Goal: Information Seeking & Learning: Learn about a topic

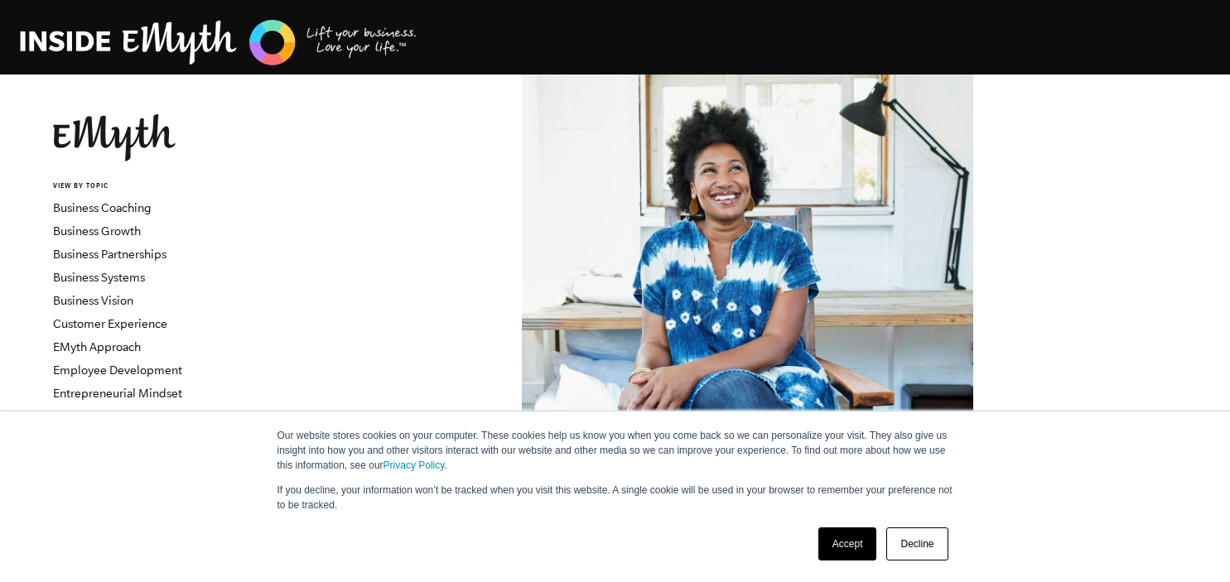
scroll to position [612, 0]
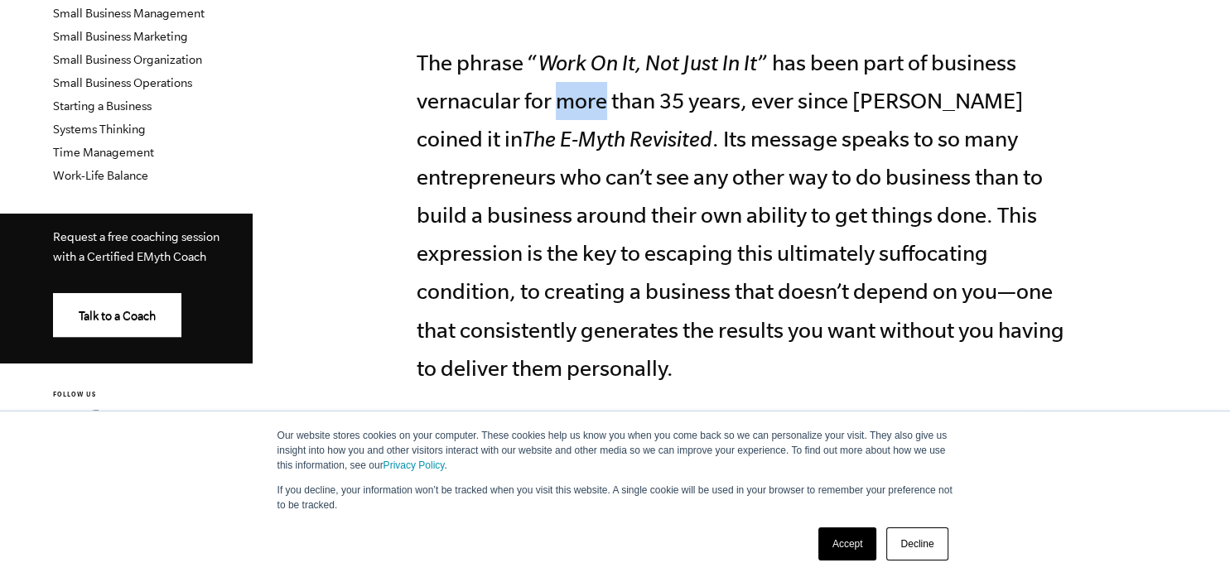
drag, startPoint x: 569, startPoint y: 103, endPoint x: 630, endPoint y: 104, distance: 60.5
click at [610, 103] on p "The phrase “ Work On It, Not Just In It ” has been part of business vernacular …" at bounding box center [748, 254] width 663 height 420
click at [632, 104] on p "The phrase “ Work On It, Not Just In It ” has been part of business vernacular …" at bounding box center [748, 254] width 663 height 420
drag, startPoint x: 635, startPoint y: 143, endPoint x: 661, endPoint y: 144, distance: 26.5
click at [638, 143] on icon "The E-Myth Revisited" at bounding box center [618, 139] width 190 height 24
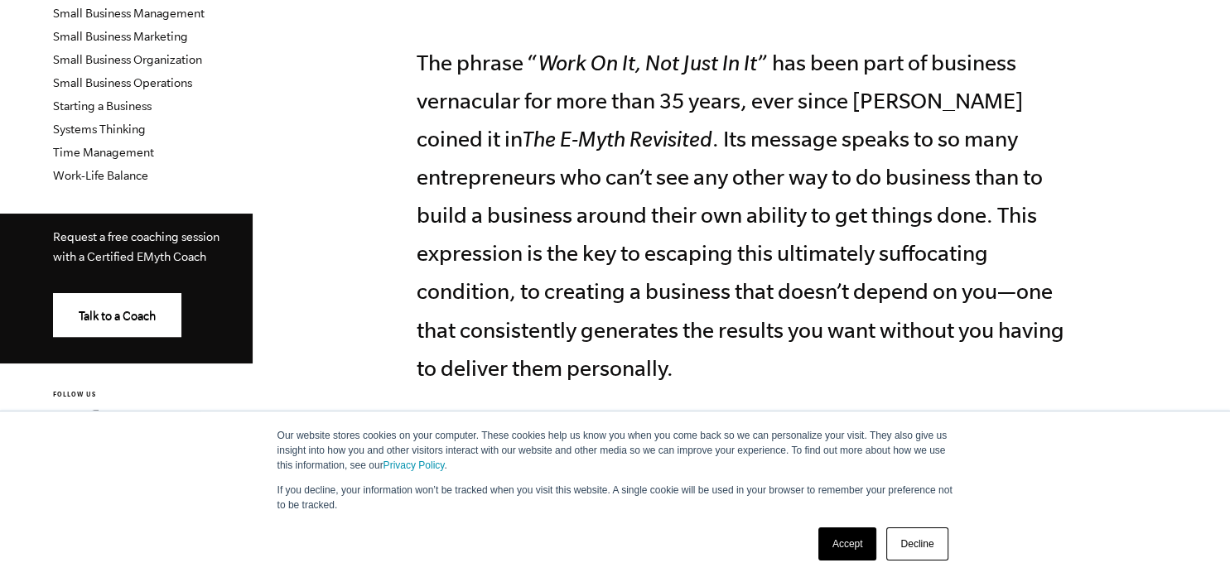
click at [730, 136] on p "The phrase “ Work On It, Not Just In It ” has been part of business vernacular …" at bounding box center [748, 254] width 663 height 420
click at [924, 550] on link "Decline" at bounding box center [916, 544] width 61 height 33
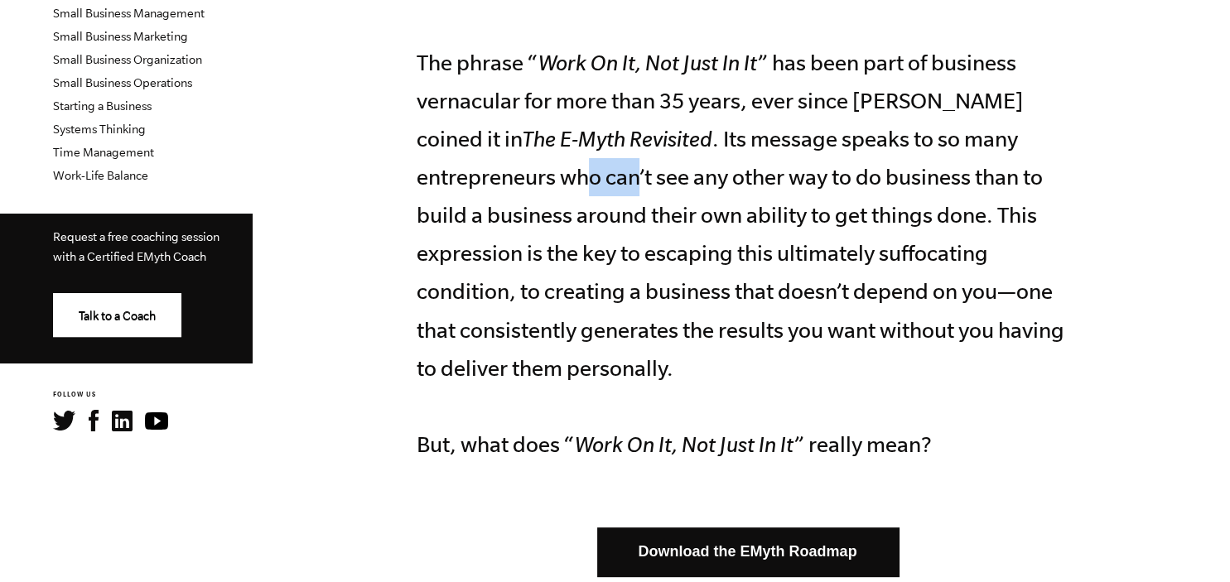
drag, startPoint x: 609, startPoint y: 178, endPoint x: 655, endPoint y: 178, distance: 46.4
click at [653, 178] on p "The phrase “ Work On It, Not Just In It ” has been part of business vernacular …" at bounding box center [748, 254] width 663 height 420
click at [684, 177] on p "The phrase “ Work On It, Not Just In It ” has been part of business vernacular …" at bounding box center [748, 254] width 663 height 420
drag, startPoint x: 535, startPoint y: 225, endPoint x: 623, endPoint y: 229, distance: 87.9
click at [597, 229] on p "The phrase “ Work On It, Not Just In It ” has been part of business vernacular …" at bounding box center [748, 254] width 663 height 420
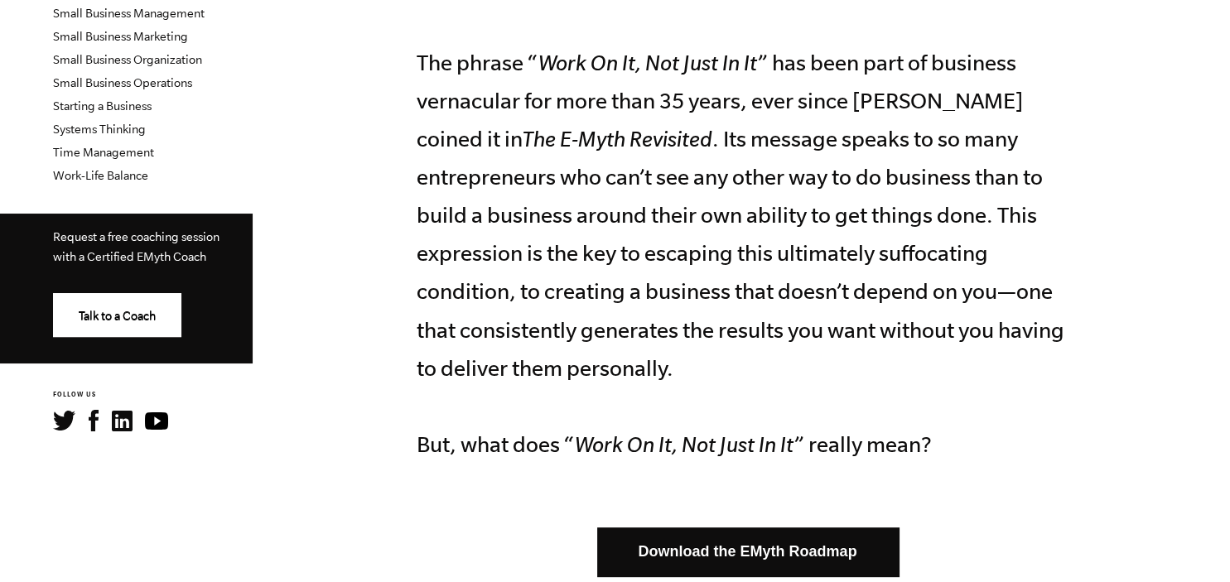
click at [685, 229] on p "The phrase “ Work On It, Not Just In It ” has been part of business vernacular …" at bounding box center [748, 254] width 663 height 420
drag, startPoint x: 485, startPoint y: 260, endPoint x: 601, endPoint y: 263, distance: 116.0
click at [597, 263] on p "The phrase “ Work On It, Not Just In It ” has been part of business vernacular …" at bounding box center [748, 254] width 663 height 420
drag, startPoint x: 639, startPoint y: 263, endPoint x: 713, endPoint y: 263, distance: 74.6
click at [640, 263] on p "The phrase “ Work On It, Not Just In It ” has been part of business vernacular …" at bounding box center [748, 254] width 663 height 420
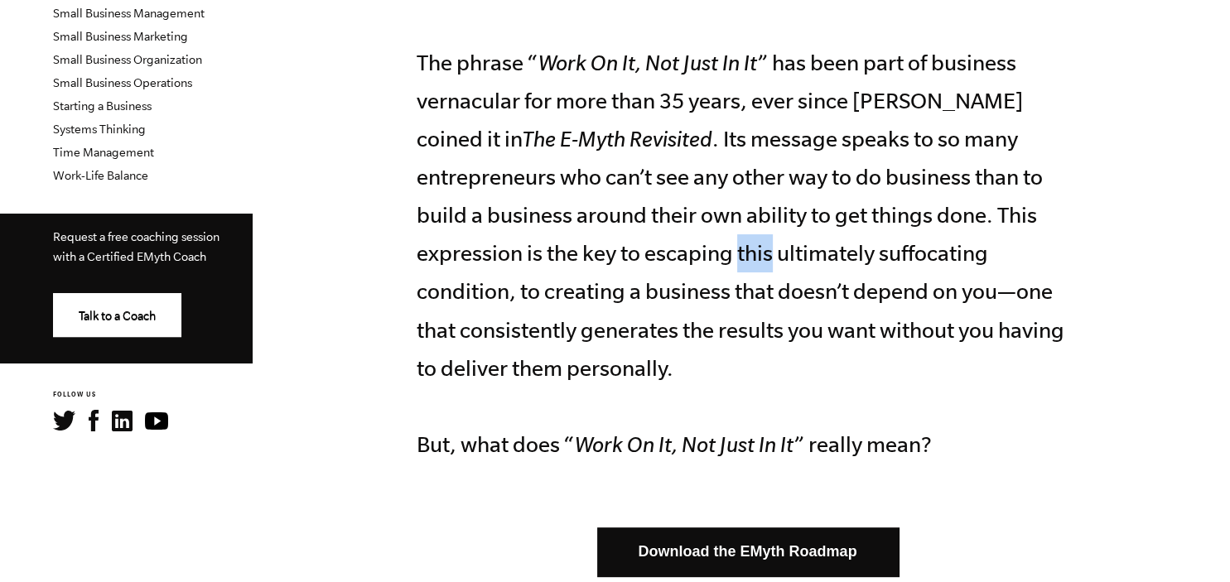
drag, startPoint x: 734, startPoint y: 258, endPoint x: 776, endPoint y: 257, distance: 42.3
click at [776, 257] on p "The phrase “ Work On It, Not Just In It ” has been part of business vernacular …" at bounding box center [748, 254] width 663 height 420
click at [792, 255] on p "The phrase “ Work On It, Not Just In It ” has been part of business vernacular …" at bounding box center [748, 254] width 663 height 420
drag, startPoint x: 490, startPoint y: 295, endPoint x: 621, endPoint y: 294, distance: 131.7
click at [605, 293] on p "The phrase “ Work On It, Not Just In It ” has been part of business vernacular …" at bounding box center [748, 254] width 663 height 420
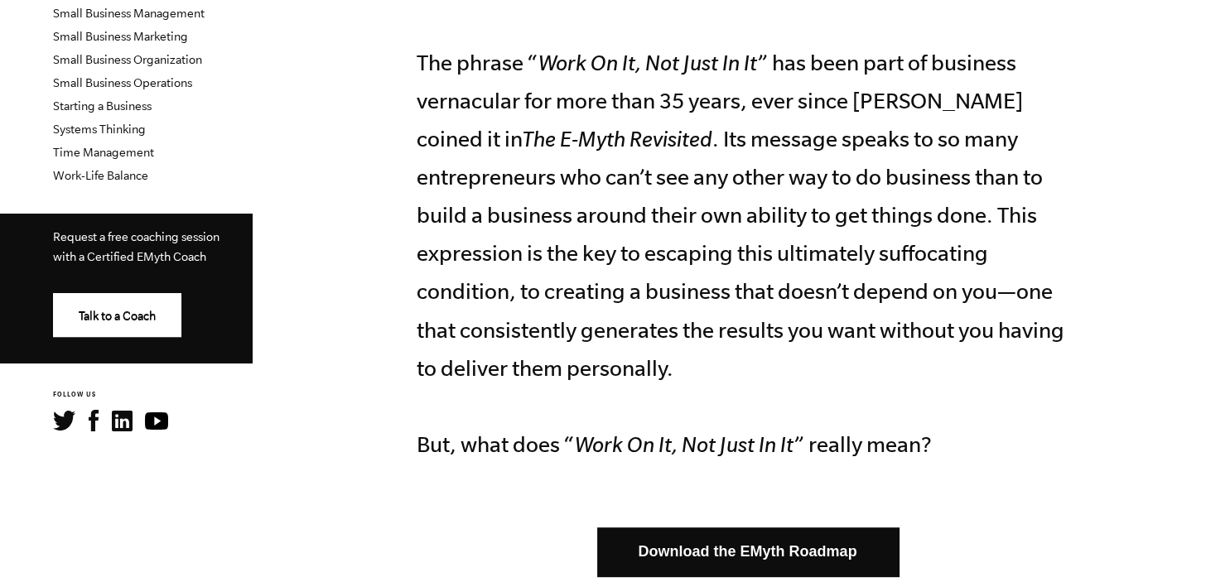
click at [675, 290] on p "The phrase “ Work On It, Not Just In It ” has been part of business vernacular …" at bounding box center [748, 254] width 663 height 420
drag, startPoint x: 495, startPoint y: 337, endPoint x: 574, endPoint y: 336, distance: 79.5
click at [571, 336] on p "The phrase “ Work On It, Not Just In It ” has been part of business vernacular …" at bounding box center [748, 254] width 663 height 420
click at [580, 335] on p "The phrase “ Work On It, Not Just In It ” has been part of business vernacular …" at bounding box center [748, 254] width 663 height 420
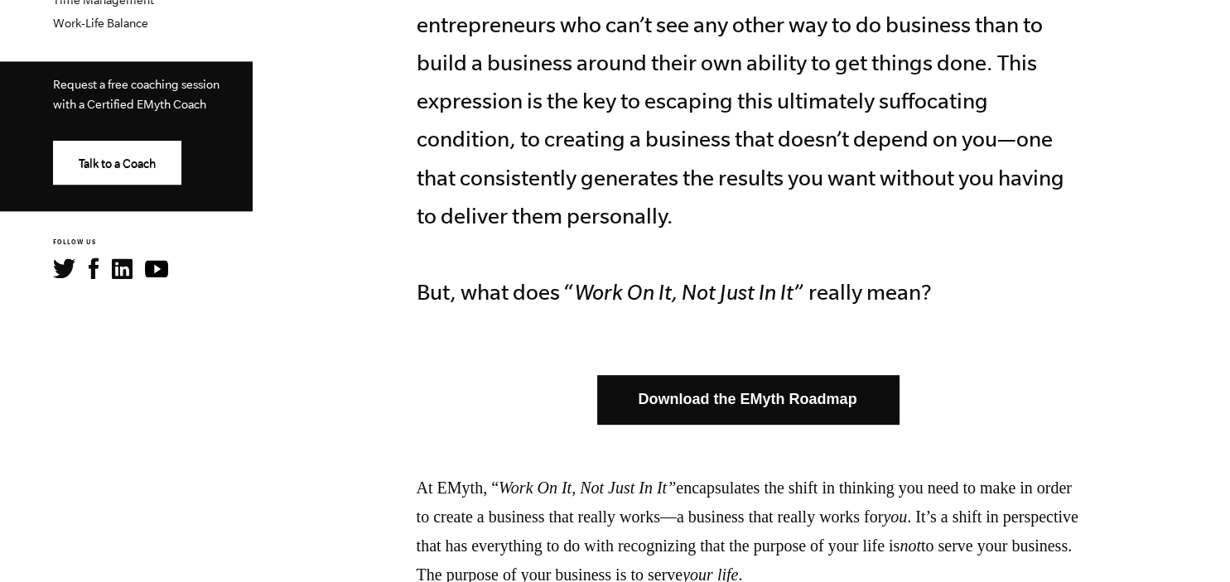
scroll to position [787, 0]
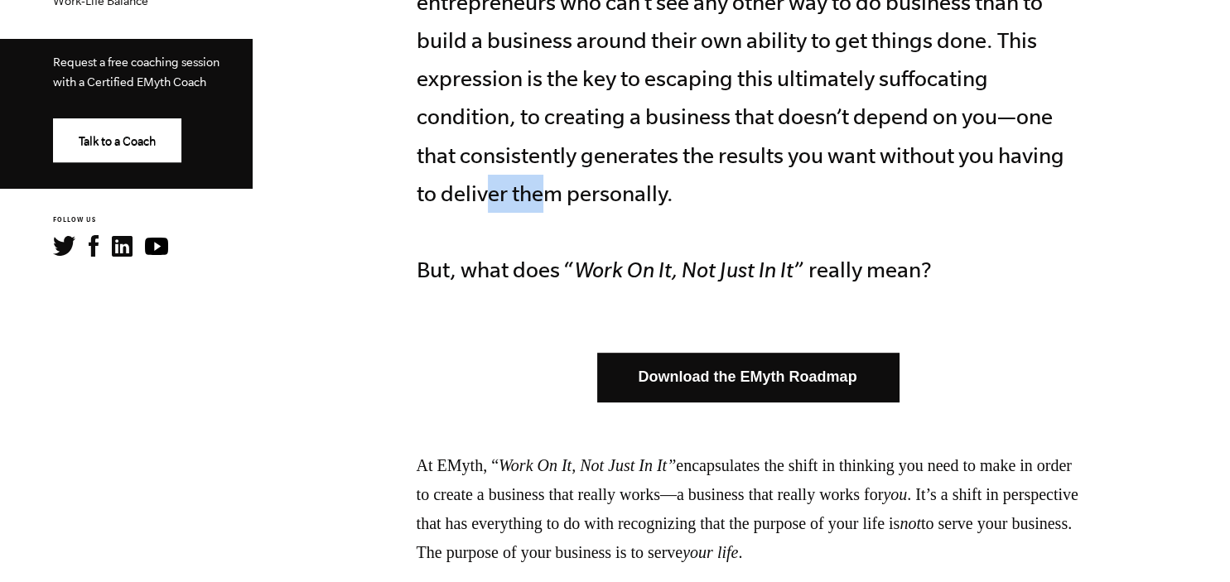
drag, startPoint x: 485, startPoint y: 197, endPoint x: 545, endPoint y: 198, distance: 60.5
click at [544, 198] on p "The phrase “ Work On It, Not Just In It ” has been part of business vernacular …" at bounding box center [748, 79] width 663 height 420
click at [545, 198] on p "The phrase “ Work On It, Not Just In It ” has been part of business vernacular …" at bounding box center [748, 79] width 663 height 420
drag, startPoint x: 517, startPoint y: 273, endPoint x: 581, endPoint y: 272, distance: 63.8
click at [580, 272] on p "The phrase “ Work On It, Not Just In It ” has been part of business vernacular …" at bounding box center [748, 79] width 663 height 420
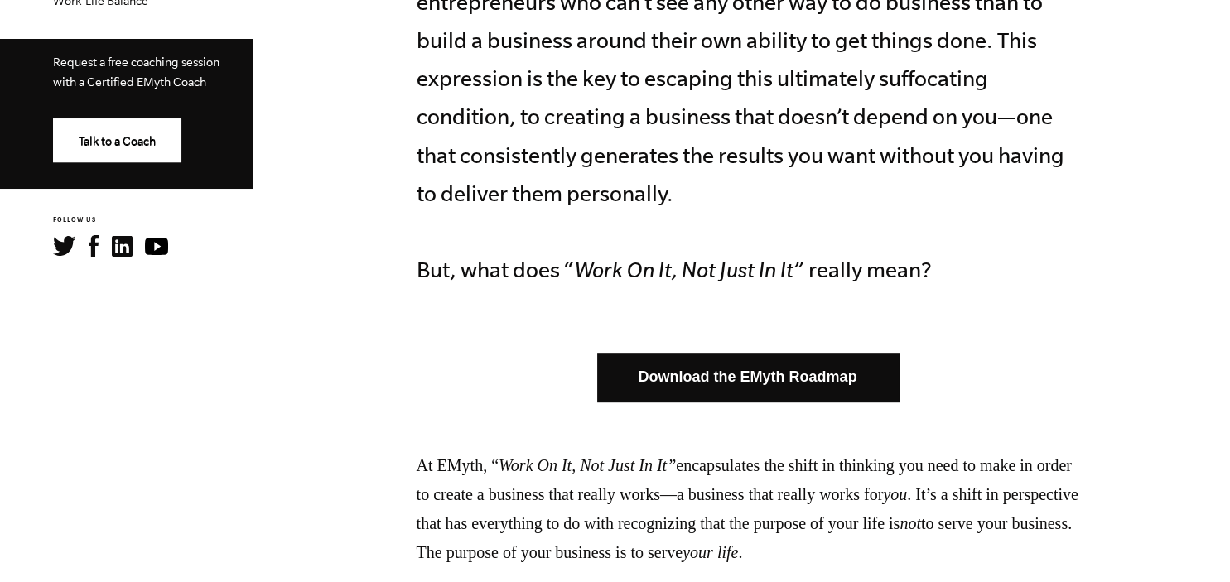
drag, startPoint x: 581, startPoint y: 272, endPoint x: 597, endPoint y: 268, distance: 16.3
click at [582, 272] on icon "Work On It, Not Just In It" at bounding box center [684, 270] width 219 height 24
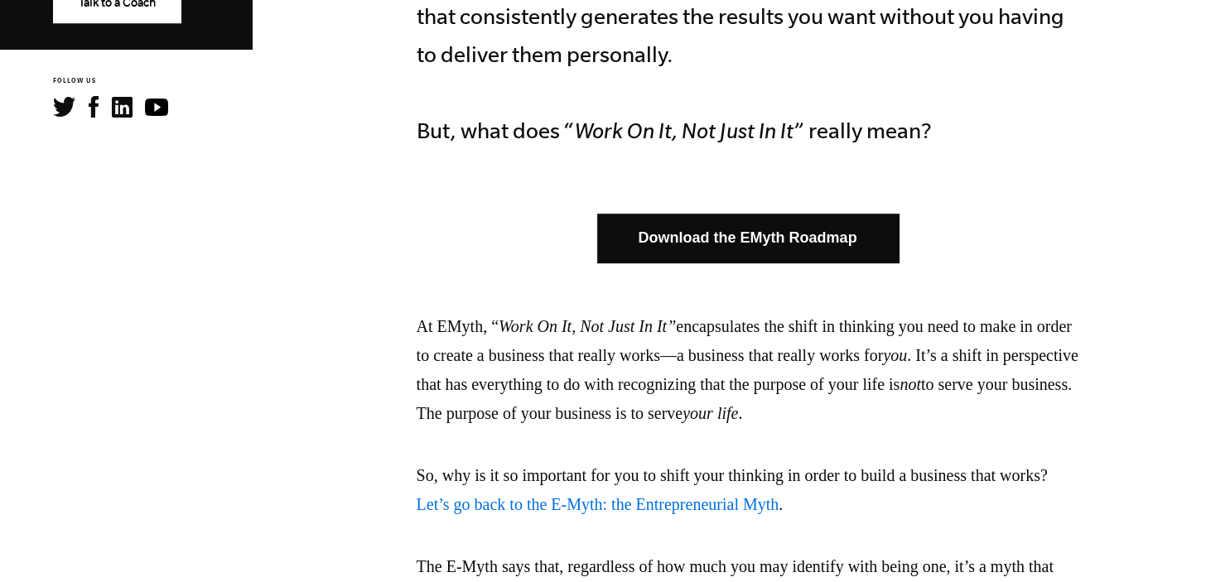
scroll to position [962, 0]
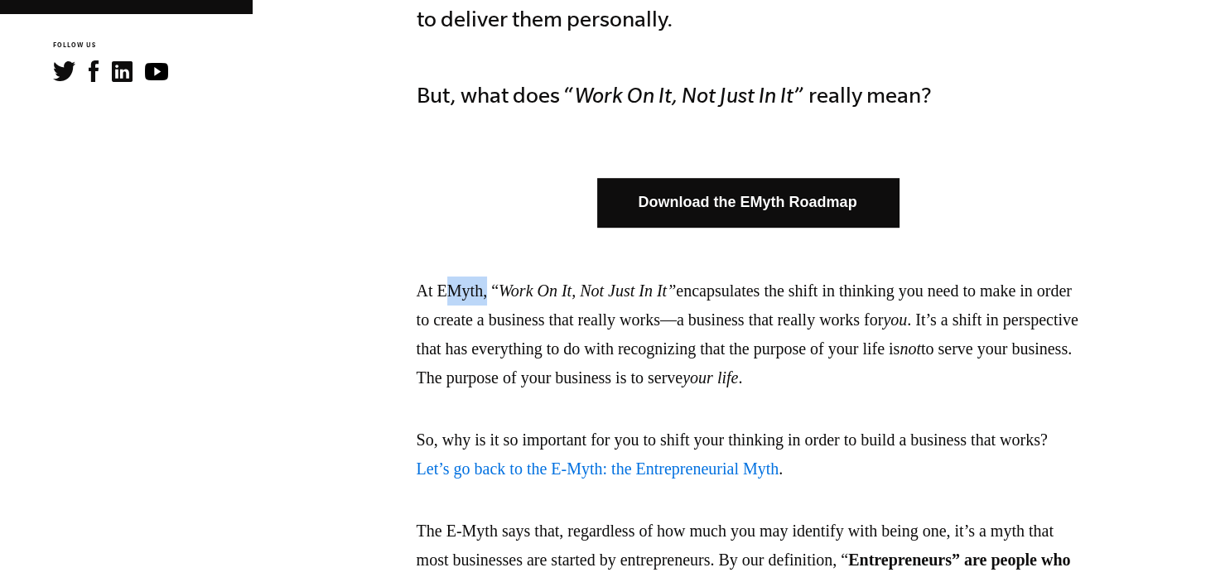
drag, startPoint x: 443, startPoint y: 292, endPoint x: 517, endPoint y: 292, distance: 73.7
click at [510, 292] on p "At EMyth, “ Work On It, Not Just In It” encapsulates the shift in thinking you …" at bounding box center [748, 335] width 663 height 116
click at [533, 292] on em "Work On It, Not Just In It”" at bounding box center [587, 291] width 177 height 18
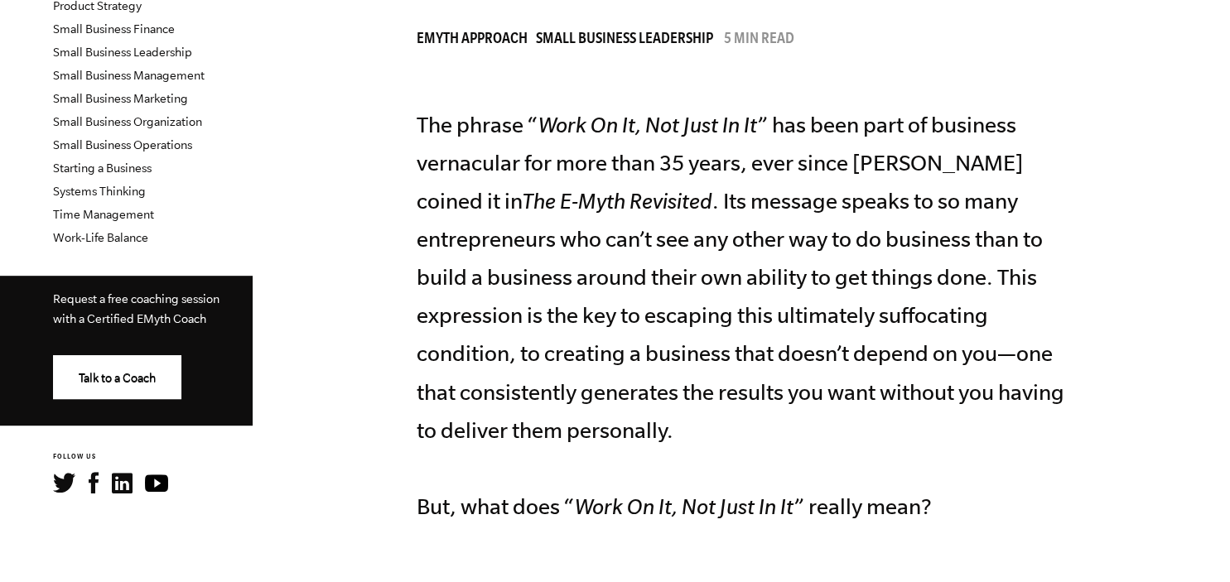
scroll to position [524, 0]
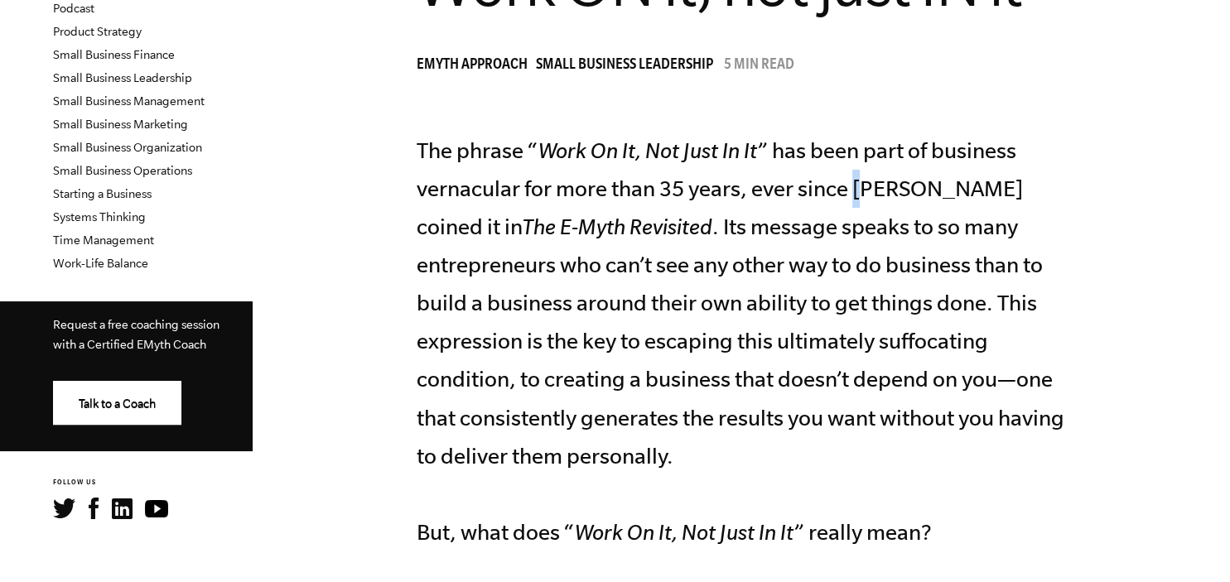
drag, startPoint x: 853, startPoint y: 190, endPoint x: 862, endPoint y: 190, distance: 9.1
click at [862, 190] on p "The phrase “ Work On It, Not Just In It ” has been part of business vernacular …" at bounding box center [748, 342] width 663 height 420
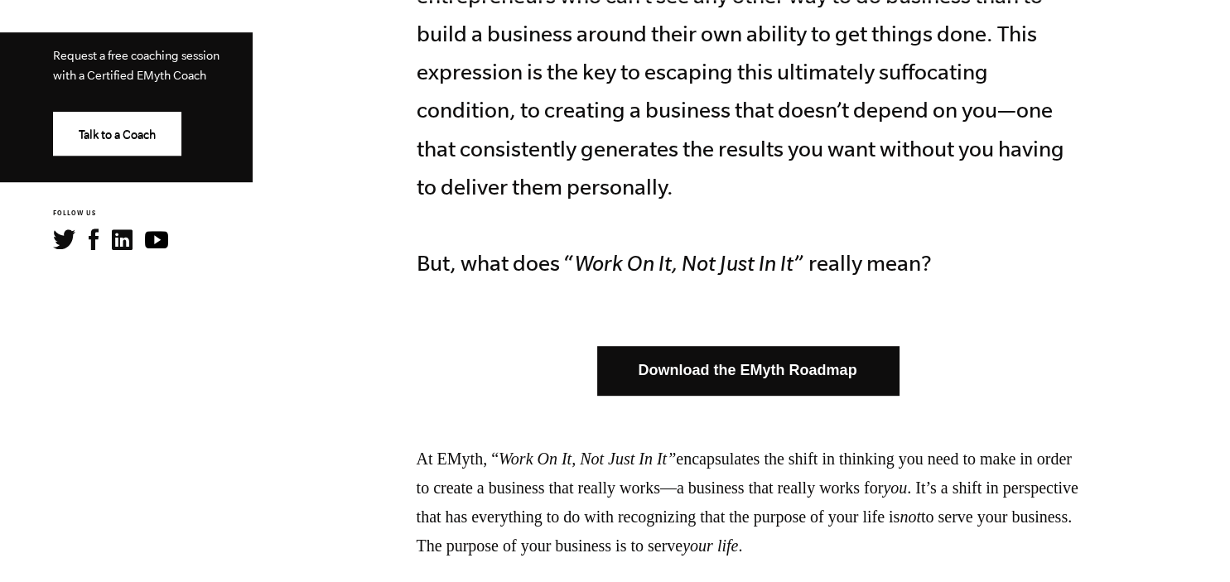
scroll to position [1050, 0]
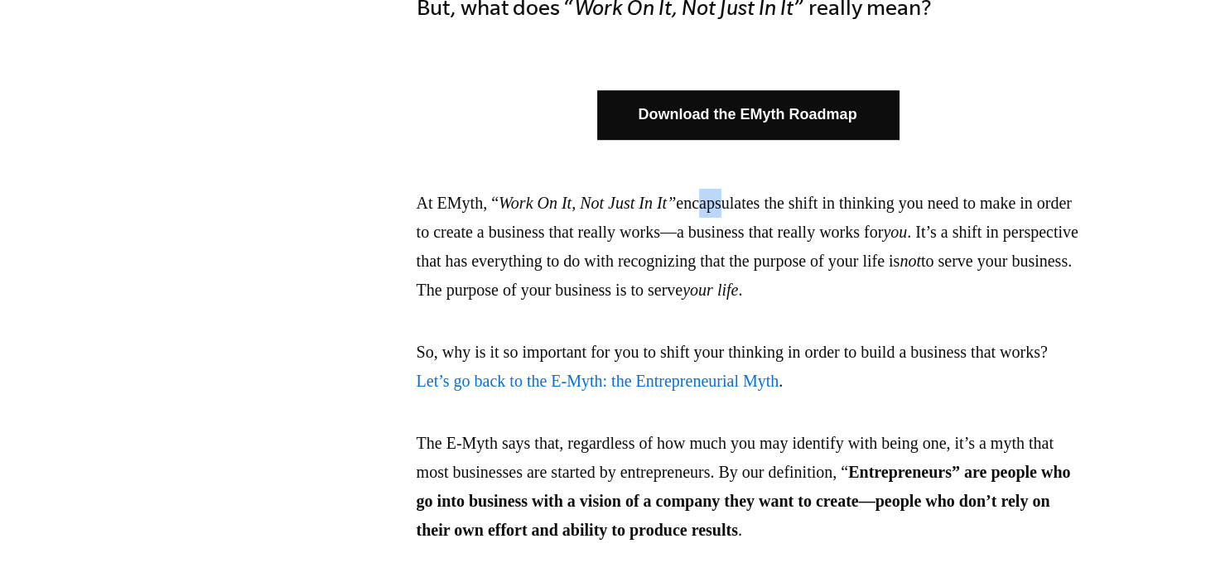
drag, startPoint x: 722, startPoint y: 207, endPoint x: 751, endPoint y: 209, distance: 29.0
click at [747, 207] on p "At EMyth, “ Work On It, Not Just In It” encapsulates the shift in thinking you …" at bounding box center [748, 247] width 663 height 116
click at [773, 213] on p "At EMyth, “ Work On It, Not Just In It” encapsulates the shift in thinking you …" at bounding box center [748, 247] width 663 height 116
drag, startPoint x: 877, startPoint y: 202, endPoint x: 920, endPoint y: 202, distance: 42.3
click at [909, 202] on p "At EMyth, “ Work On It, Not Just In It” encapsulates the shift in thinking you …" at bounding box center [748, 247] width 663 height 116
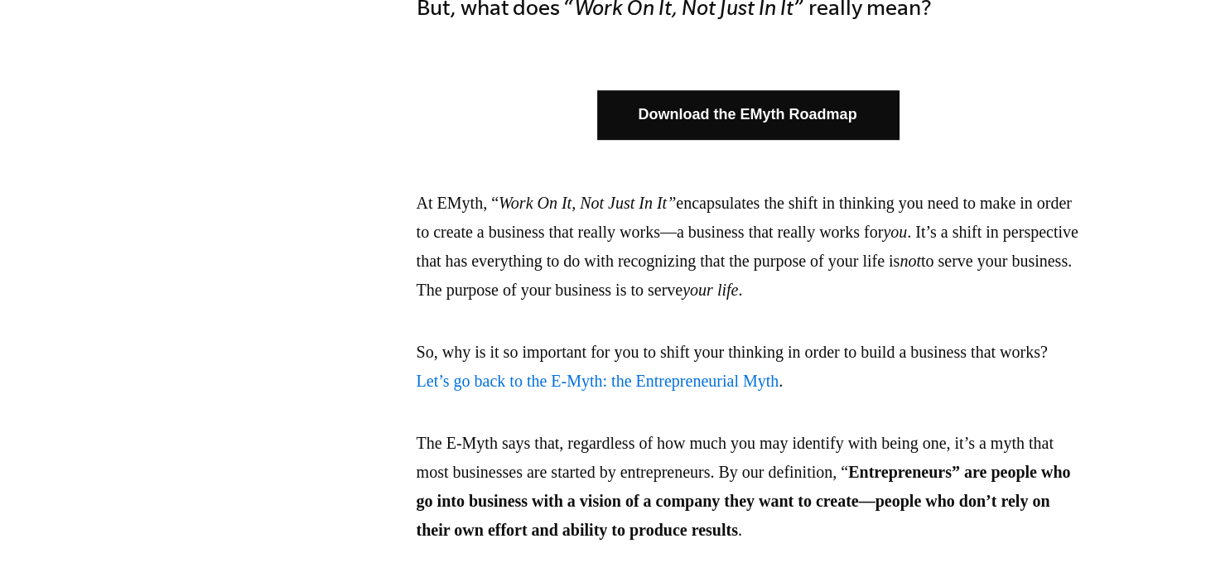
click at [923, 202] on p "At EMyth, “ Work On It, Not Just In It” encapsulates the shift in thinking you …" at bounding box center [748, 247] width 663 height 116
drag, startPoint x: 492, startPoint y: 233, endPoint x: 658, endPoint y: 234, distance: 165.7
click at [655, 234] on p "At EMyth, “ Work On It, Not Just In It” encapsulates the shift in thinking you …" at bounding box center [748, 247] width 663 height 116
click at [688, 233] on p "At EMyth, “ Work On It, Not Just In It” encapsulates the shift in thinking you …" at bounding box center [748, 247] width 663 height 116
drag, startPoint x: 774, startPoint y: 233, endPoint x: 966, endPoint y: 237, distance: 192.3
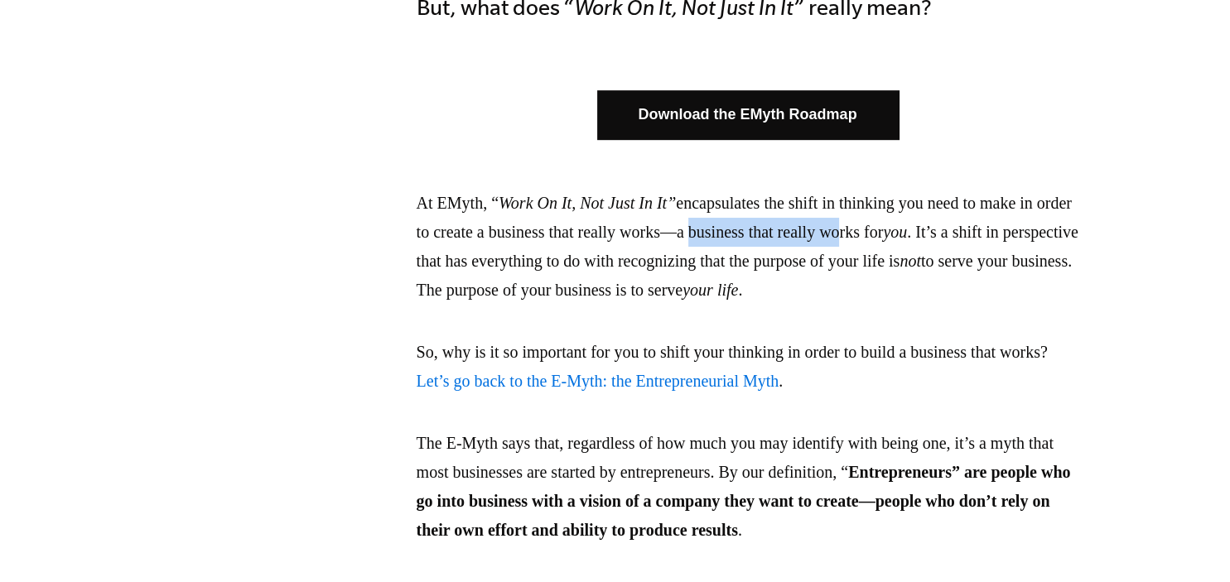
click at [954, 237] on p "At EMyth, “ Work On It, Not Just In It” encapsulates the shift in thinking you …" at bounding box center [748, 247] width 663 height 116
click at [974, 236] on p "At EMyth, “ Work On It, Not Just In It” encapsulates the shift in thinking you …" at bounding box center [748, 247] width 663 height 116
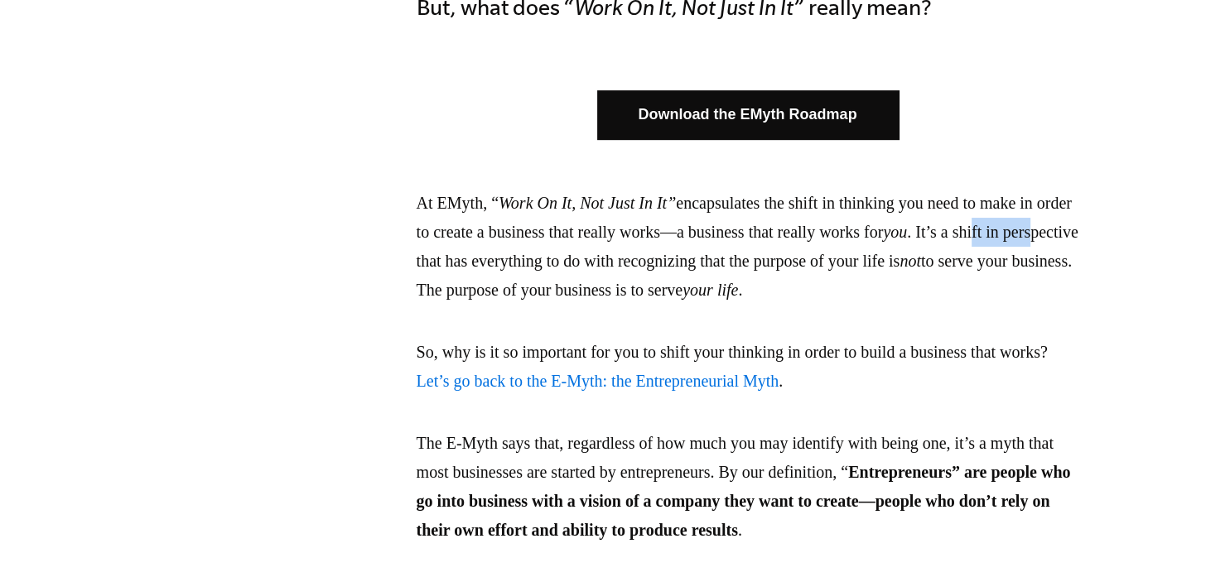
drag, startPoint x: 444, startPoint y: 267, endPoint x: 539, endPoint y: 267, distance: 95.3
click at [529, 267] on p "At EMyth, “ Work On It, Not Just In It” encapsulates the shift in thinking you …" at bounding box center [748, 247] width 663 height 116
click at [543, 267] on p "At EMyth, “ Work On It, Not Just In It” encapsulates the shift in thinking you …" at bounding box center [748, 247] width 663 height 116
drag, startPoint x: 634, startPoint y: 263, endPoint x: 678, endPoint y: 266, distance: 44.0
click at [674, 263] on p "At EMyth, “ Work On It, Not Just In It” encapsulates the shift in thinking you …" at bounding box center [748, 247] width 663 height 116
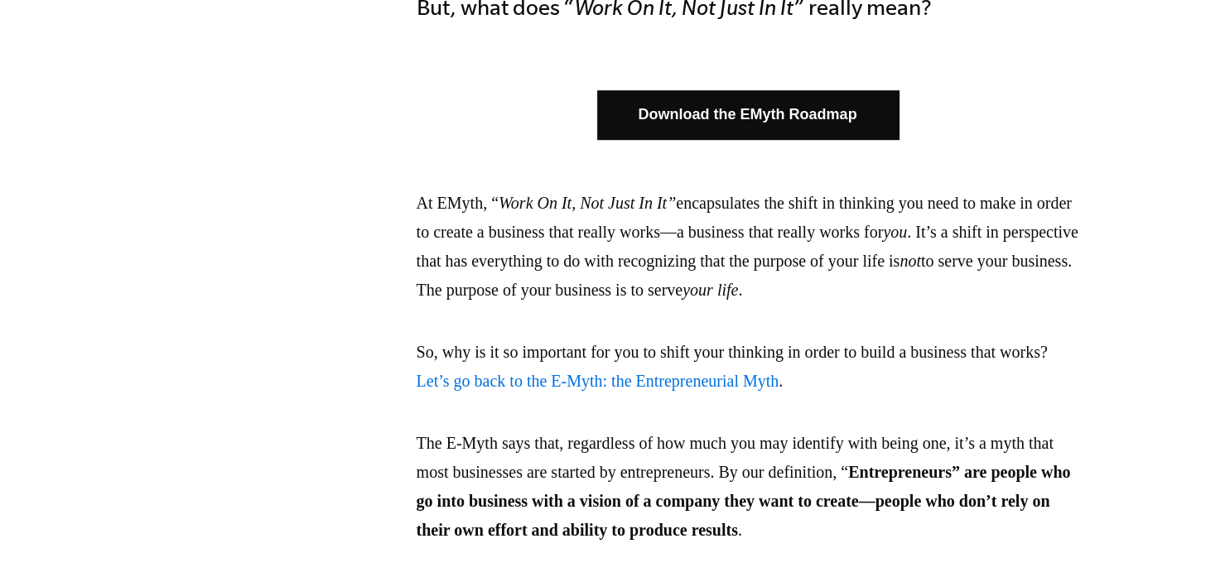
click at [493, 295] on p "At EMyth, “ Work On It, Not Just In It” encapsulates the shift in thinking you …" at bounding box center [748, 247] width 663 height 116
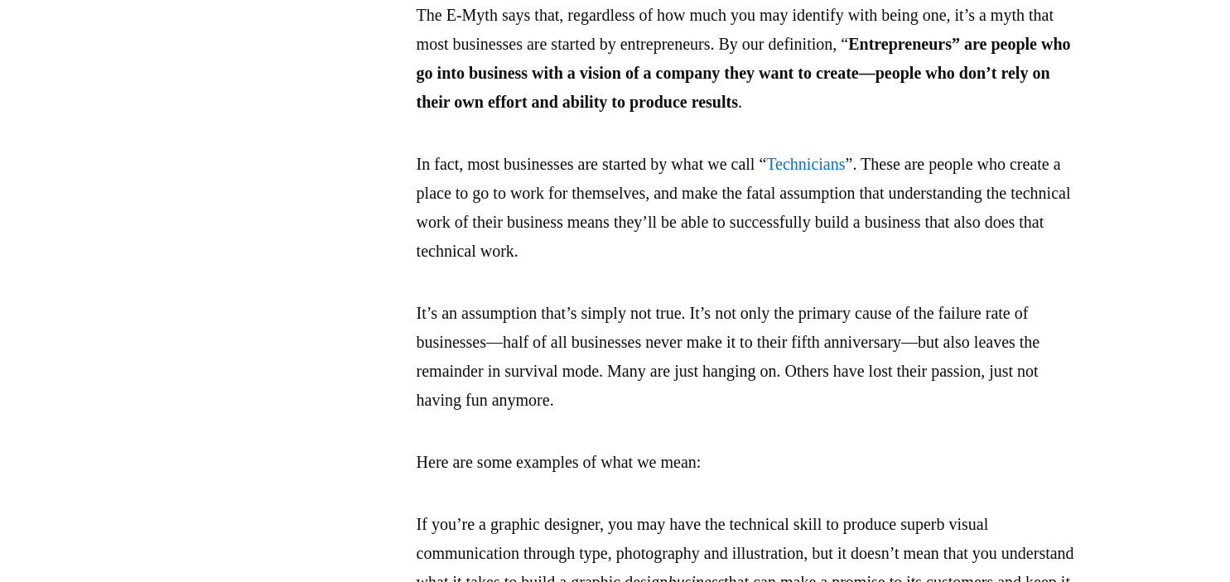
scroll to position [1574, 0]
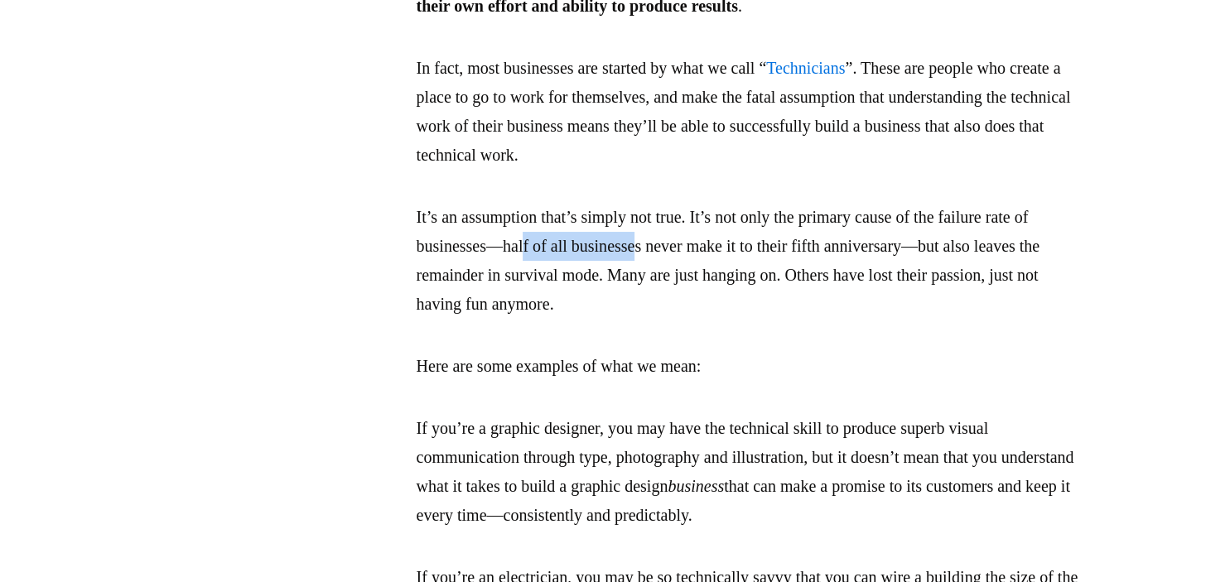
drag, startPoint x: 548, startPoint y: 276, endPoint x: 706, endPoint y: 273, distance: 157.4
click at [669, 273] on p "It’s an assumption that’s simply not true. It’s not only the primary cause of t…" at bounding box center [748, 261] width 663 height 116
click at [740, 273] on p "It’s an assumption that’s simply not true. It’s not only the primary cause of t…" at bounding box center [748, 261] width 663 height 116
drag, startPoint x: 446, startPoint y: 307, endPoint x: 552, endPoint y: 306, distance: 106.0
click at [533, 306] on p "It’s an assumption that’s simply not true. It’s not only the primary cause of t…" at bounding box center [748, 261] width 663 height 116
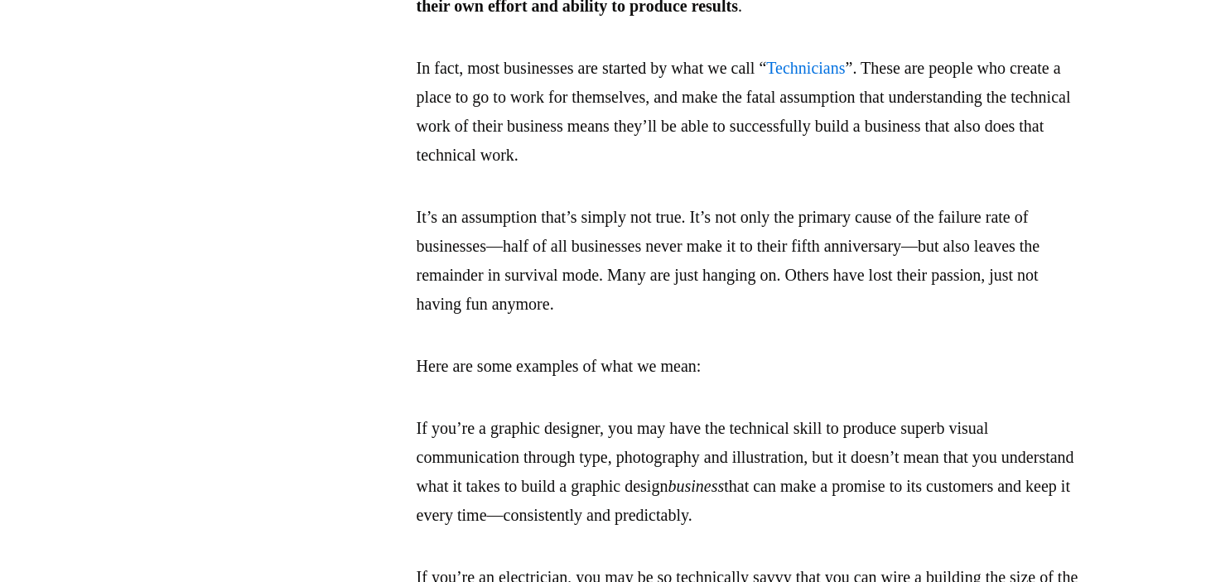
click at [585, 304] on p "It’s an assumption that’s simply not true. It’s not only the primary cause of t…" at bounding box center [748, 261] width 663 height 116
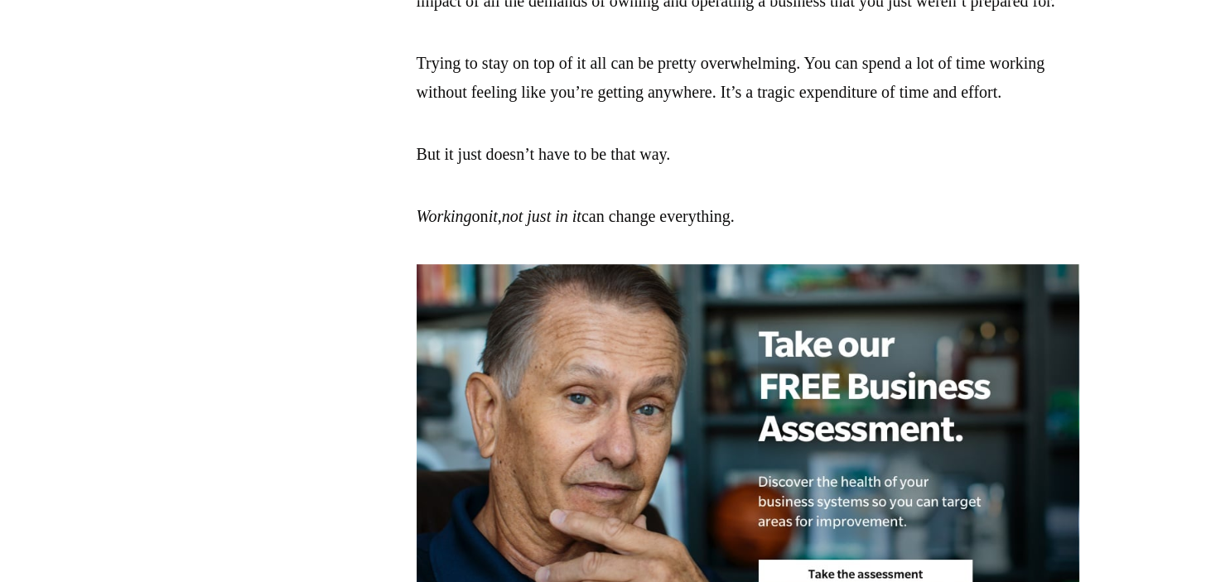
scroll to position [2625, 0]
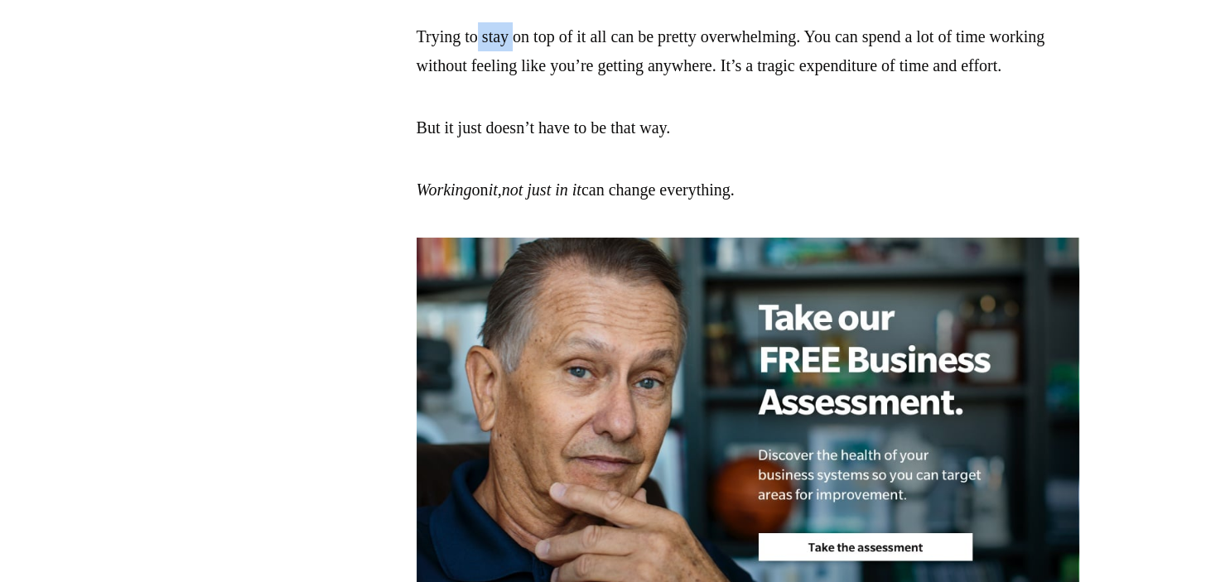
drag, startPoint x: 497, startPoint y: 184, endPoint x: 535, endPoint y: 184, distance: 38.1
click at [533, 80] on p "Trying to stay on top of it all can be pretty overwhelming. You can spend a lot…" at bounding box center [748, 51] width 663 height 58
click at [601, 80] on p "Trying to stay on top of it all can be pretty overwhelming. You can spend a lot…" at bounding box center [748, 51] width 663 height 58
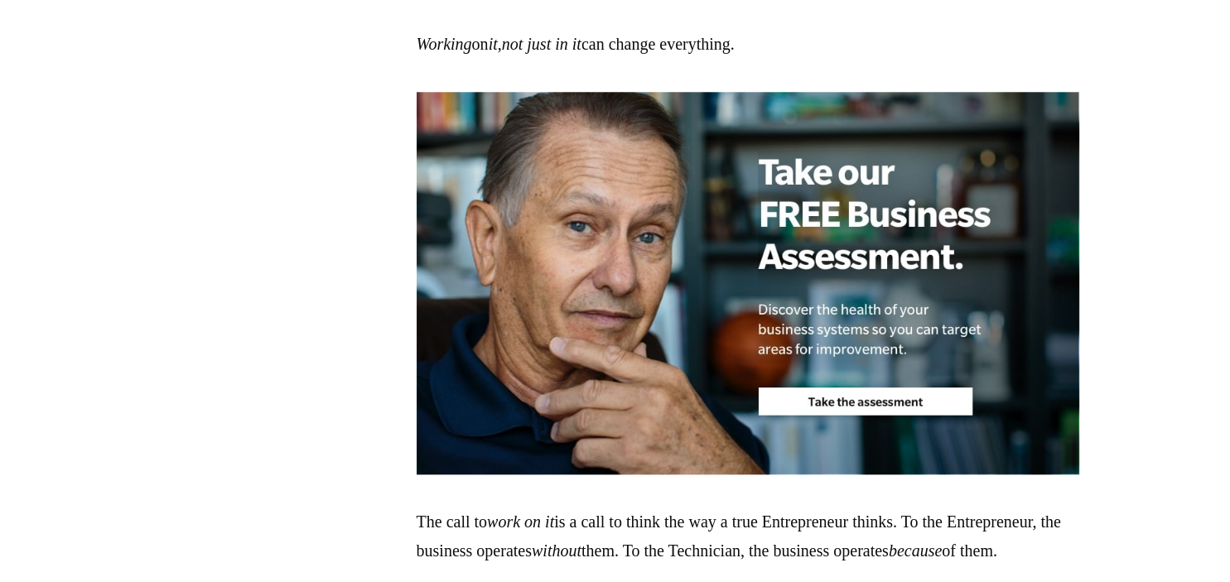
scroll to position [2799, 0]
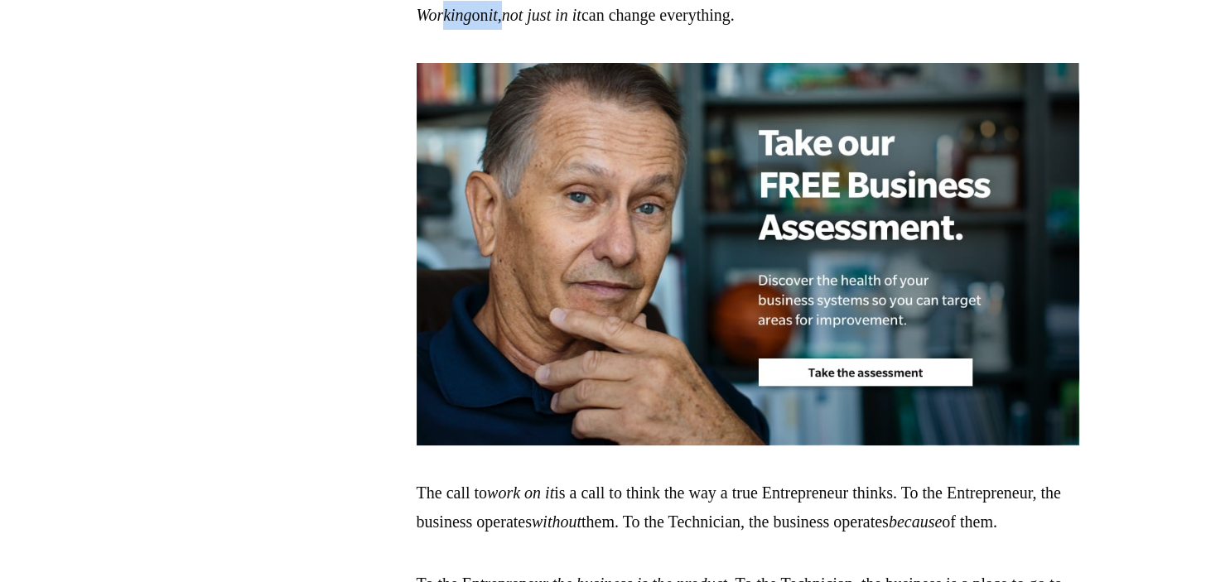
drag, startPoint x: 446, startPoint y: 190, endPoint x: 556, endPoint y: 188, distance: 110.2
click at [540, 30] on p "Working on it , not just in it can change everything." at bounding box center [748, 15] width 663 height 29
click at [563, 24] on em "not just in it" at bounding box center [542, 15] width 80 height 18
drag, startPoint x: 442, startPoint y: 125, endPoint x: 589, endPoint y: 138, distance: 148.0
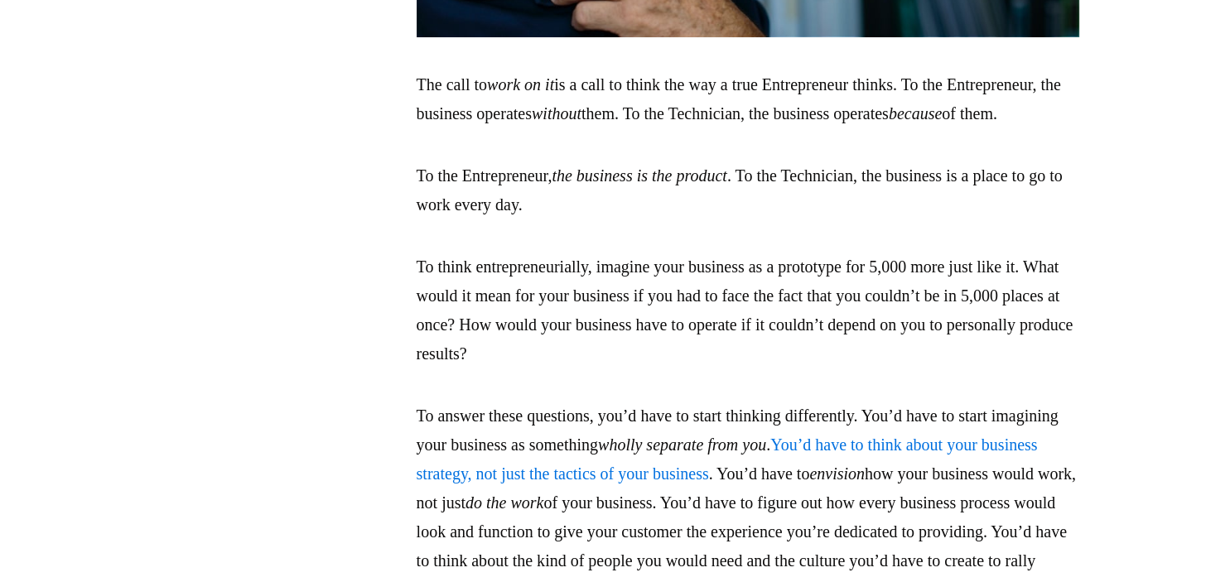
scroll to position [3237, 0]
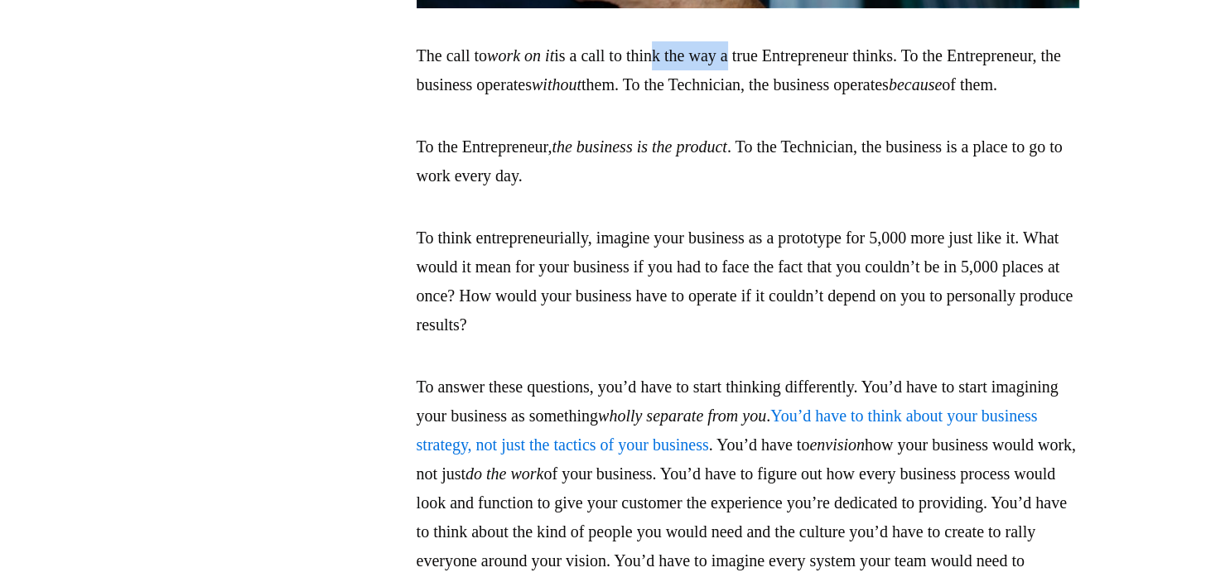
drag, startPoint x: 674, startPoint y: 234, endPoint x: 768, endPoint y: 232, distance: 93.6
click at [767, 99] on p "The call to work on it is a call to think the way a true Entrepreneur thinks. T…" at bounding box center [748, 70] width 663 height 58
click at [807, 99] on p "The call to work on it is a call to think the way a true Entrepreneur thinks. T…" at bounding box center [748, 70] width 663 height 58
drag, startPoint x: 452, startPoint y: 262, endPoint x: 632, endPoint y: 260, distance: 179.8
click at [619, 99] on p "The call to work on it is a call to think the way a true Entrepreneur thinks. T…" at bounding box center [748, 70] width 663 height 58
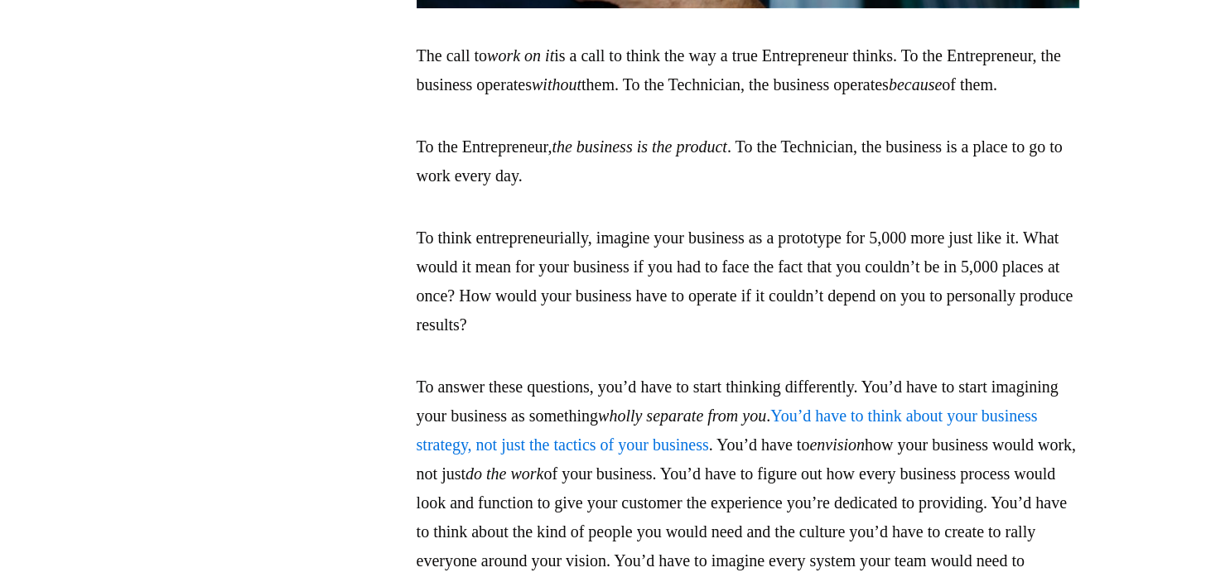
click at [632, 99] on p "The call to work on it is a call to think the way a true Entrepreneur thinks. T…" at bounding box center [748, 70] width 663 height 58
click at [655, 99] on p "The call to work on it is a call to think the way a true Entrepreneur thinks. T…" at bounding box center [748, 70] width 663 height 58
click at [509, 65] on em "work on it" at bounding box center [520, 55] width 67 height 18
drag, startPoint x: 666, startPoint y: 233, endPoint x: 737, endPoint y: 232, distance: 71.3
click at [729, 99] on p "The call to work on it is a call to think the way a true Entrepreneur thinks. T…" at bounding box center [748, 70] width 663 height 58
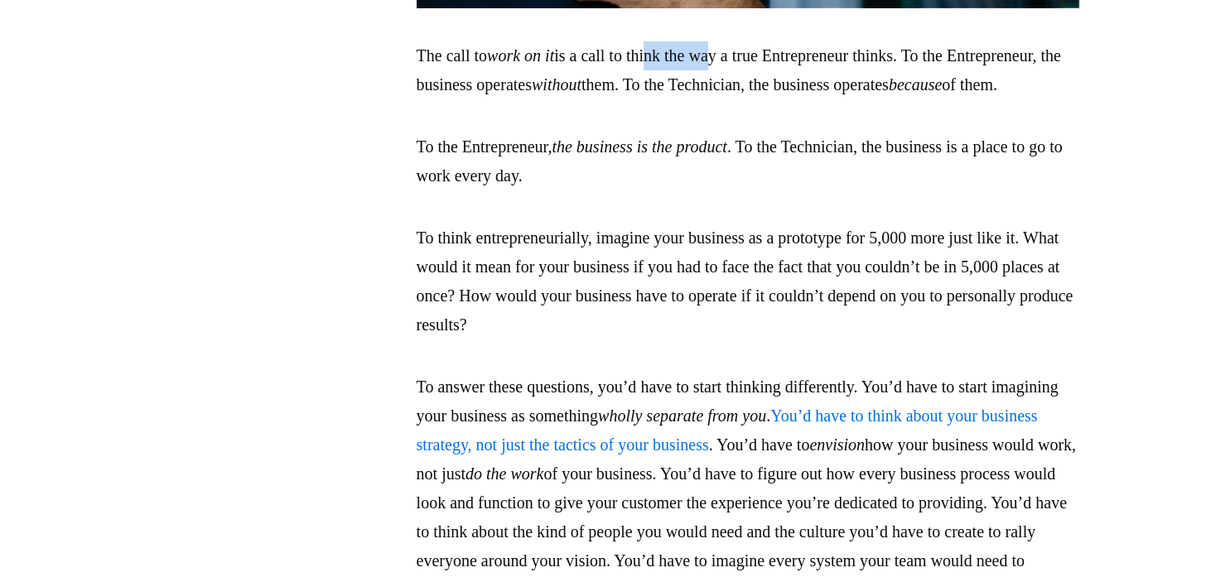
click at [739, 99] on p "The call to work on it is a call to think the way a true Entrepreneur thinks. T…" at bounding box center [748, 70] width 663 height 58
drag, startPoint x: 511, startPoint y: 285, endPoint x: 549, endPoint y: 287, distance: 38.1
click at [547, 99] on p "The call to work on it is a call to think the way a true Entrepreneur thinks. T…" at bounding box center [748, 70] width 663 height 58
click at [556, 99] on p "The call to work on it is a call to think the way a true Entrepreneur thinks. T…" at bounding box center [748, 70] width 663 height 58
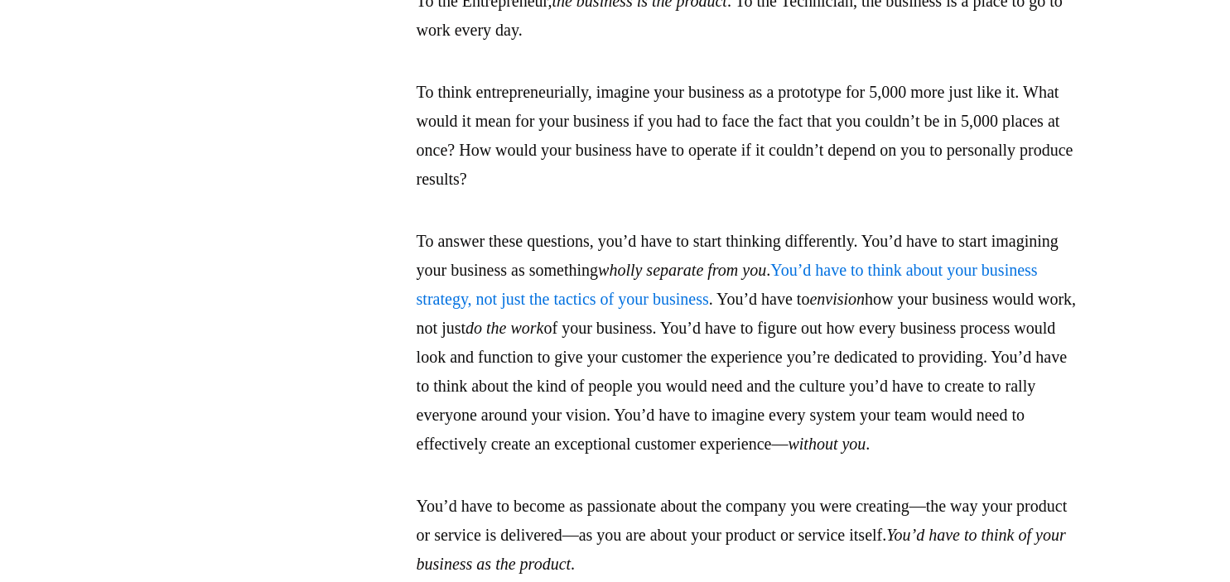
scroll to position [3412, 0]
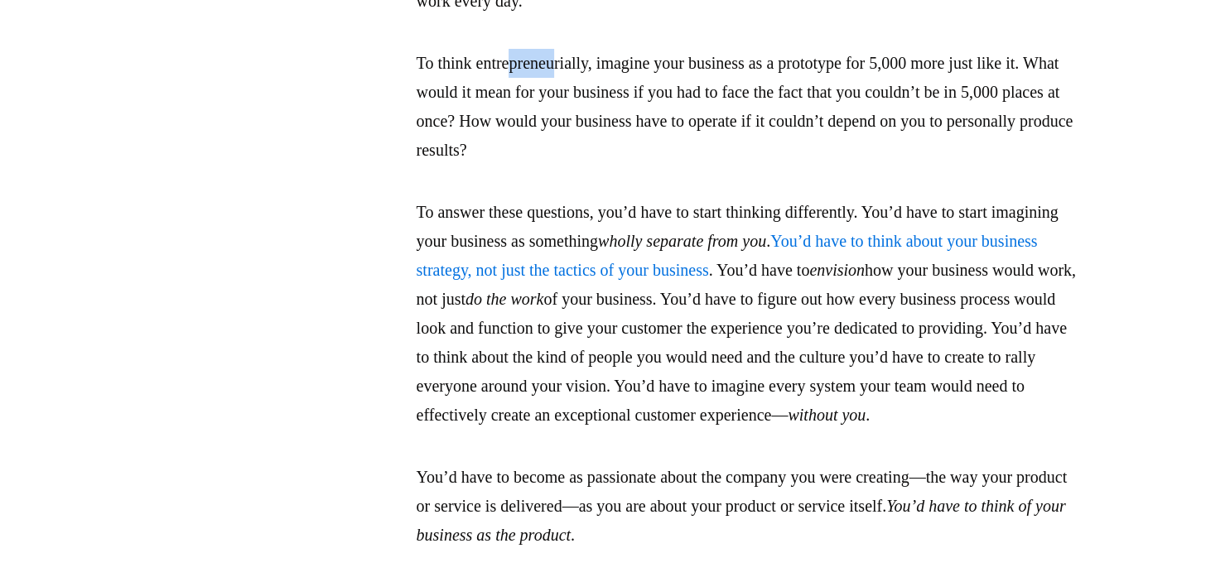
drag, startPoint x: 524, startPoint y: 269, endPoint x: 587, endPoint y: 267, distance: 63.0
click at [583, 165] on p "To think entrepreneurially, imagine your business as a prototype for 5,000 more…" at bounding box center [748, 107] width 663 height 116
click at [605, 165] on p "To think entrepreneurially, imagine your business as a prototype for 5,000 more…" at bounding box center [748, 107] width 663 height 116
drag, startPoint x: 474, startPoint y: 302, endPoint x: 629, endPoint y: 297, distance: 155.0
click at [579, 165] on p "To think entrepreneurially, imagine your business as a prototype for 5,000 more…" at bounding box center [748, 107] width 663 height 116
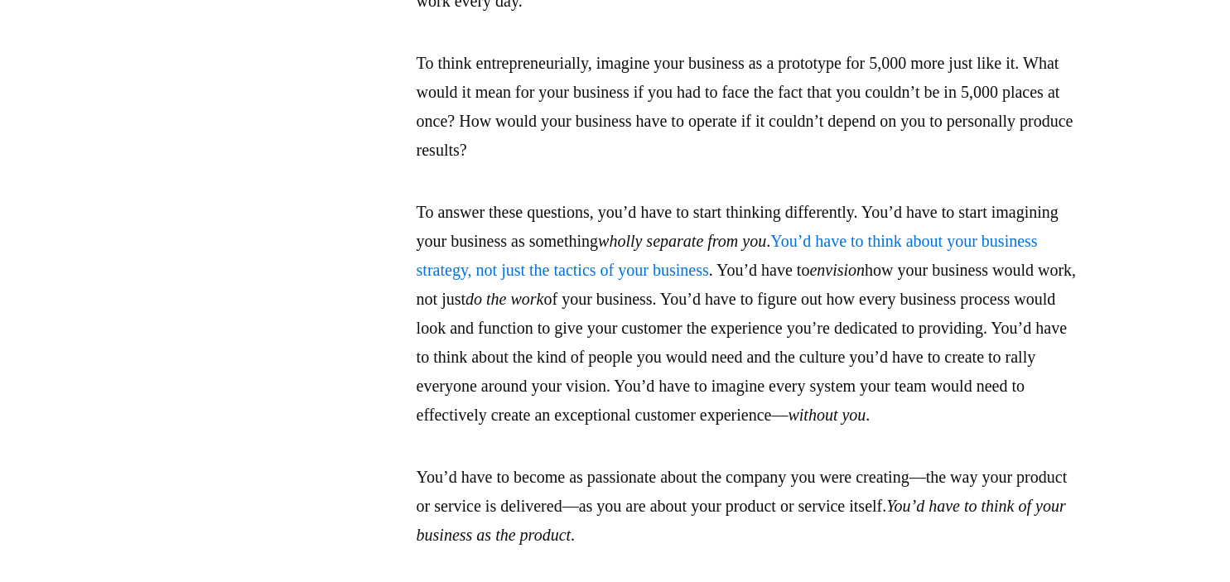
click at [635, 165] on p "To think entrepreneurially, imagine your business as a prototype for 5,000 more…" at bounding box center [748, 107] width 663 height 116
drag, startPoint x: 745, startPoint y: 297, endPoint x: 798, endPoint y: 295, distance: 53.1
click at [798, 165] on p "To think entrepreneurially, imagine your business as a prototype for 5,000 more…" at bounding box center [748, 107] width 663 height 116
click at [832, 165] on p "To think entrepreneurially, imagine your business as a prototype for 5,000 more…" at bounding box center [748, 107] width 663 height 116
click at [494, 165] on p "To think entrepreneurially, imagine your business as a prototype for 5,000 more…" at bounding box center [748, 107] width 663 height 116
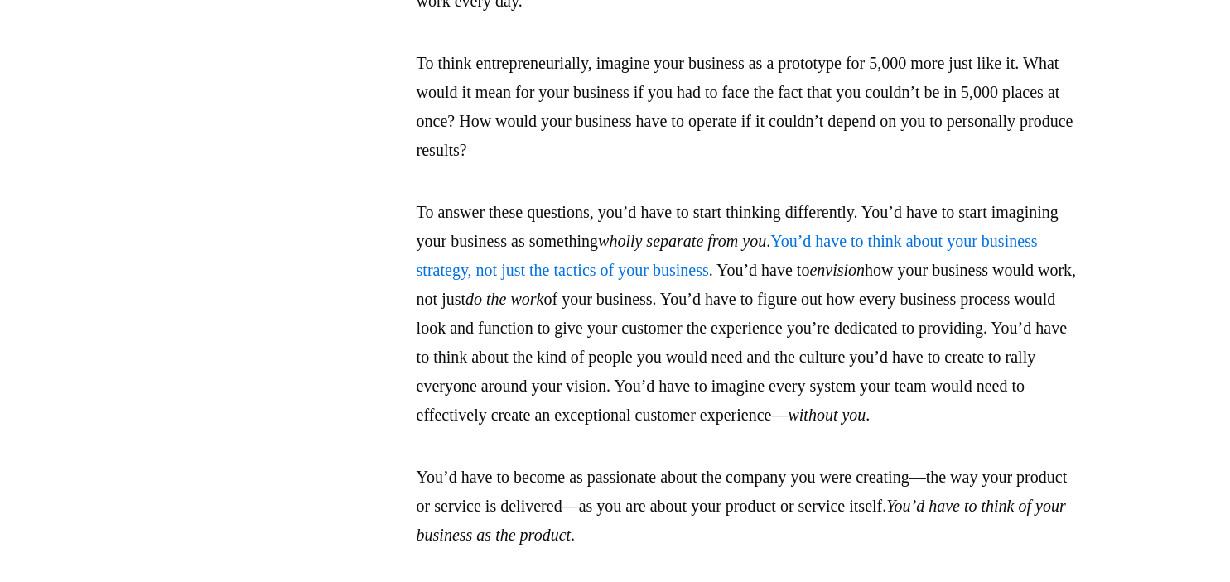
click at [555, 165] on p "To think entrepreneurially, imagine your business as a prototype for 5,000 more…" at bounding box center [748, 107] width 663 height 116
click at [449, 165] on p "To think entrepreneurially, imagine your business as a prototype for 5,000 more…" at bounding box center [748, 107] width 663 height 116
drag, startPoint x: 482, startPoint y: 321, endPoint x: 553, endPoint y: 326, distance: 70.5
click at [544, 165] on p "To think entrepreneurially, imagine your business as a prototype for 5,000 more…" at bounding box center [748, 107] width 663 height 116
click at [563, 165] on p "To think entrepreneurially, imagine your business as a prototype for 5,000 more…" at bounding box center [748, 107] width 663 height 116
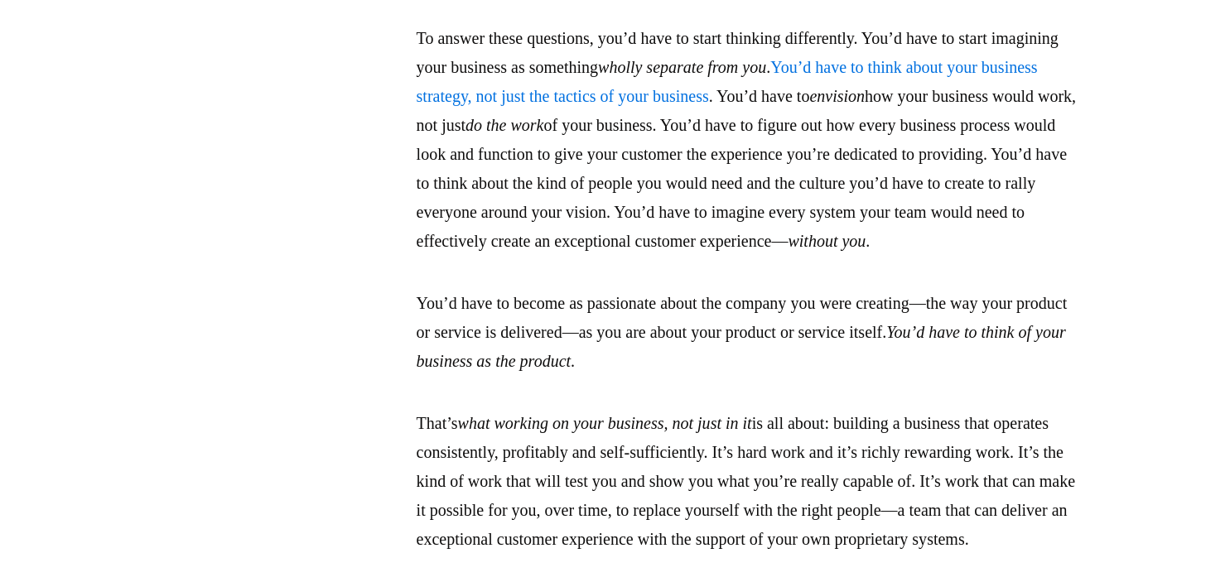
scroll to position [3587, 0]
drag, startPoint x: 482, startPoint y: 244, endPoint x: 573, endPoint y: 244, distance: 91.1
click at [541, 244] on p "To answer these questions, you’d have to start thinking differently. You’d have…" at bounding box center [748, 139] width 663 height 232
drag, startPoint x: 588, startPoint y: 244, endPoint x: 598, endPoint y: 250, distance: 11.5
click at [588, 244] on p "To answer these questions, you’d have to start thinking differently. You’d have…" at bounding box center [748, 139] width 663 height 232
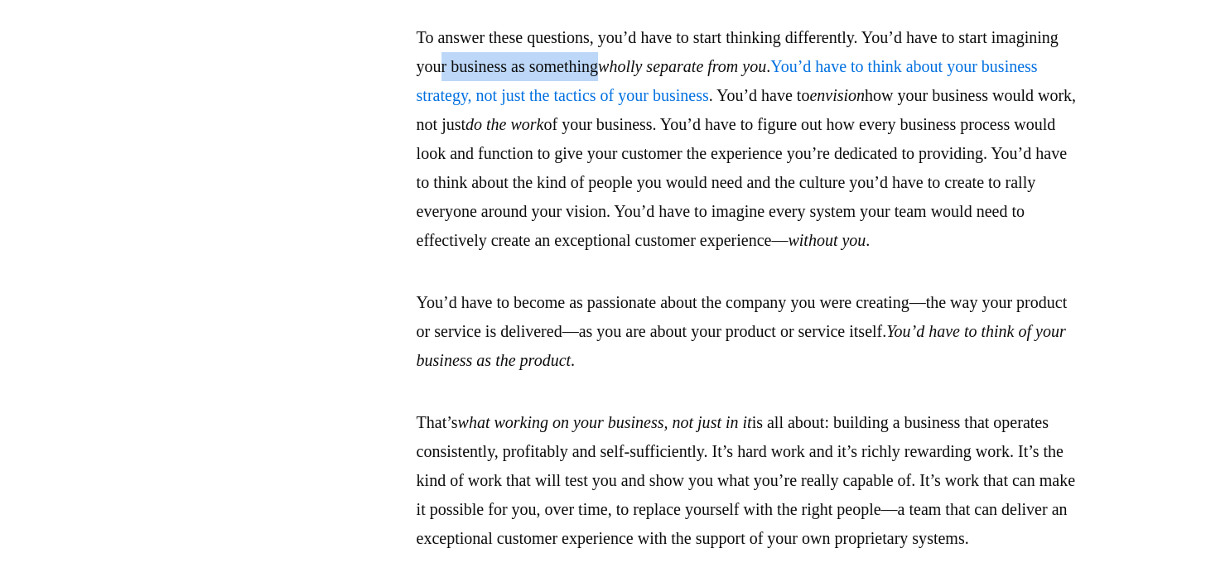
drag, startPoint x: 522, startPoint y: 270, endPoint x: 727, endPoint y: 268, distance: 205.5
click at [703, 255] on p "To answer these questions, you’d have to start thinking differently. You’d have…" at bounding box center [748, 139] width 663 height 232
click at [737, 75] on em "wholly separate from you" at bounding box center [682, 66] width 168 height 18
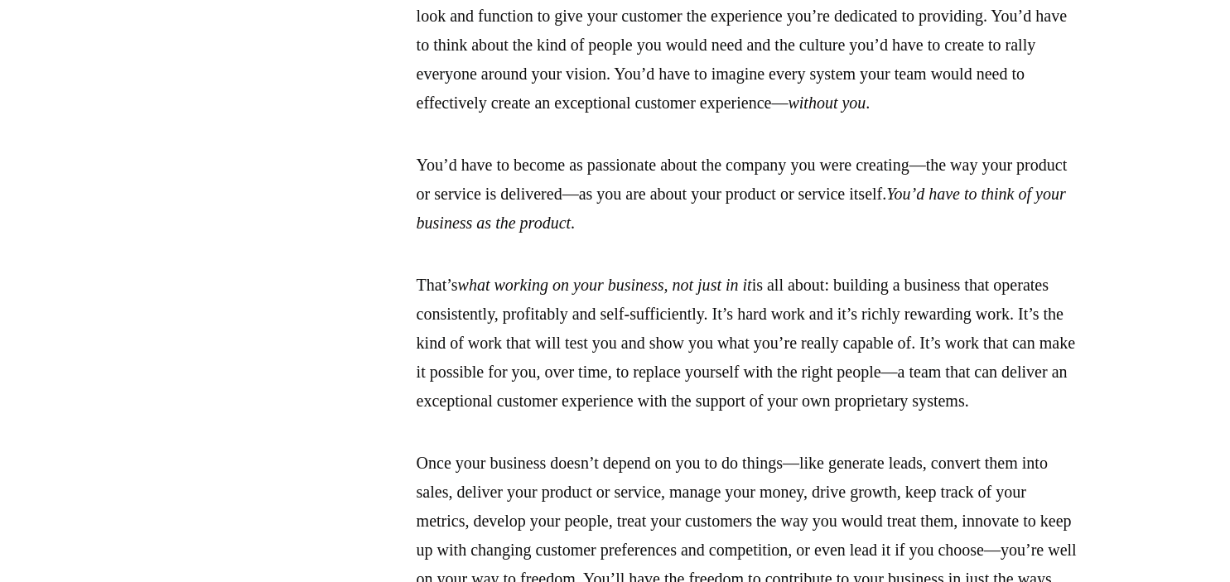
scroll to position [3761, 0]
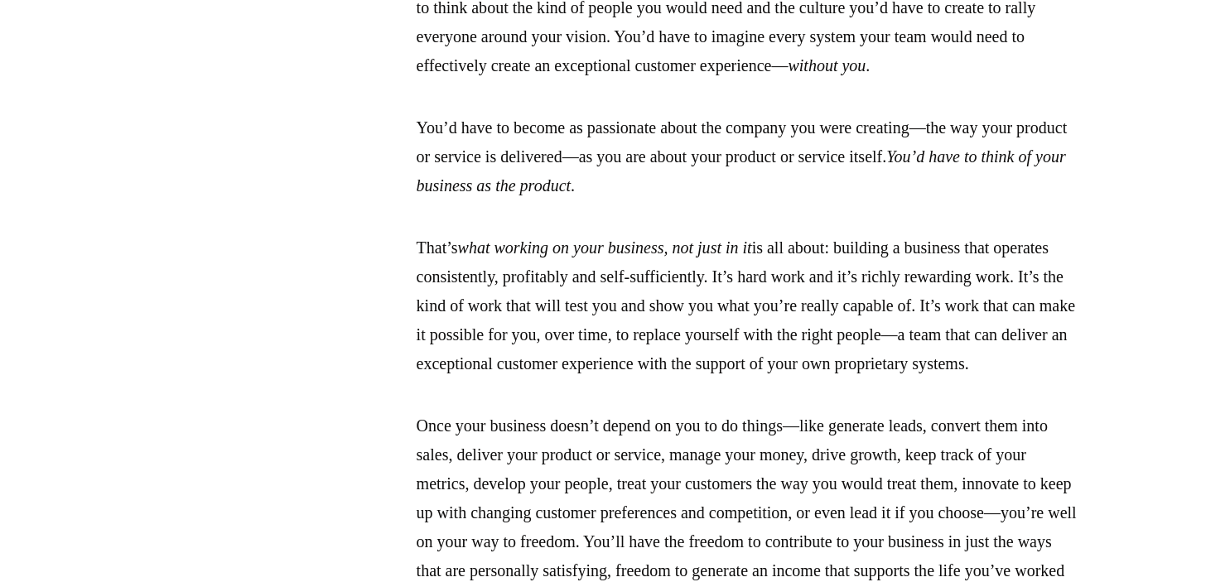
drag, startPoint x: 503, startPoint y: 152, endPoint x: 824, endPoint y: 156, distance: 321.5
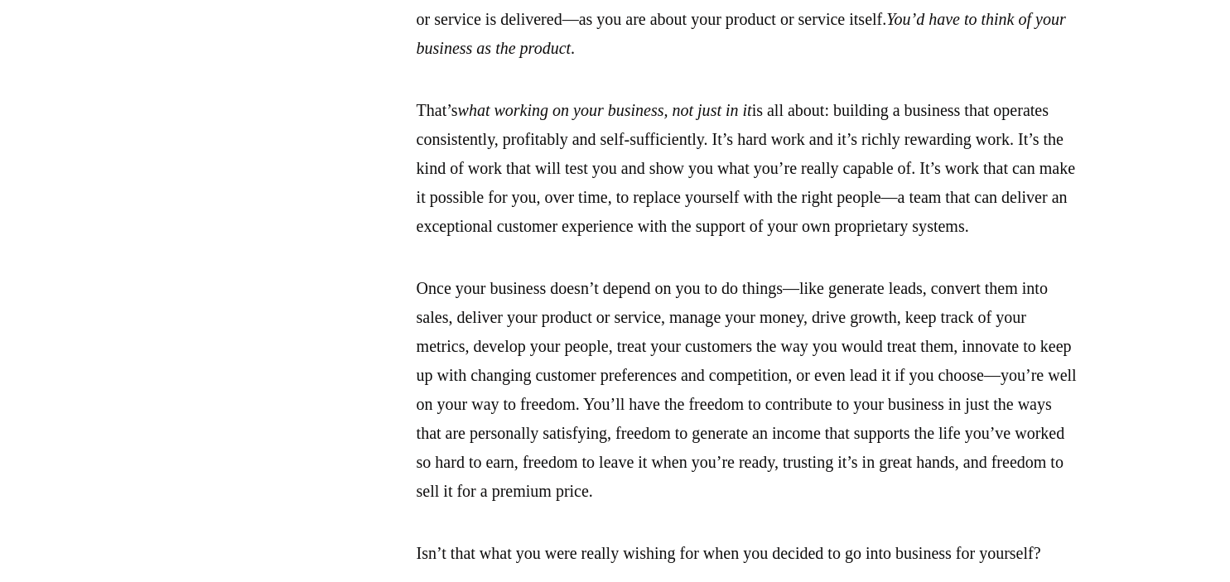
scroll to position [3937, 0]
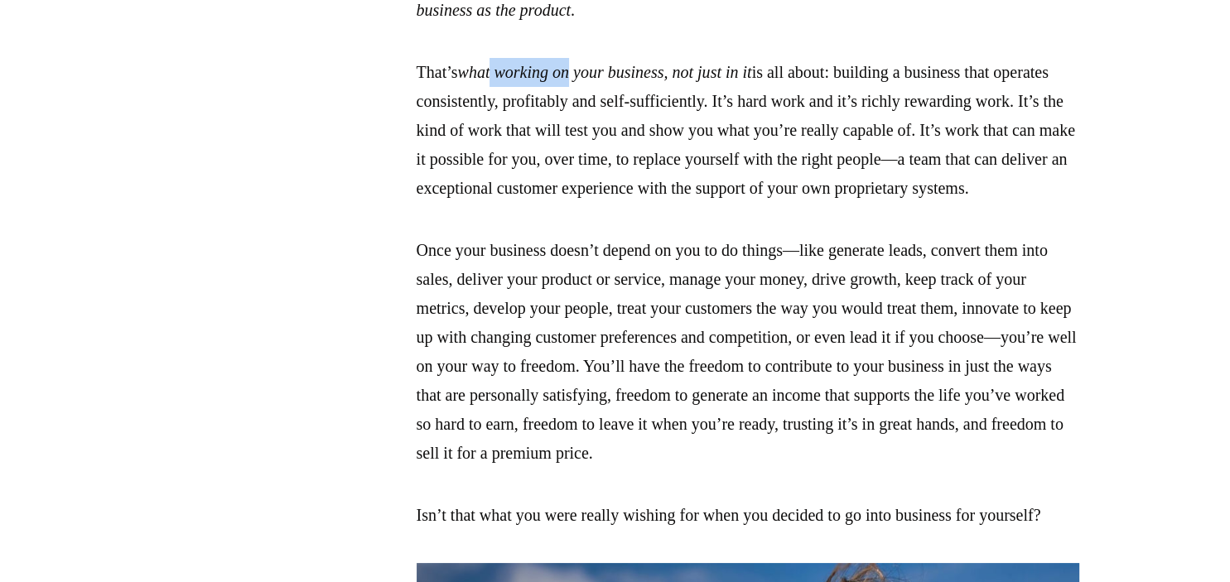
drag, startPoint x: 505, startPoint y: 309, endPoint x: 597, endPoint y: 309, distance: 91.1
click at [590, 81] on em "what working on your business, not just in it" at bounding box center [605, 72] width 294 height 18
click at [616, 81] on em "what working on your business, not just in it" at bounding box center [605, 72] width 294 height 18
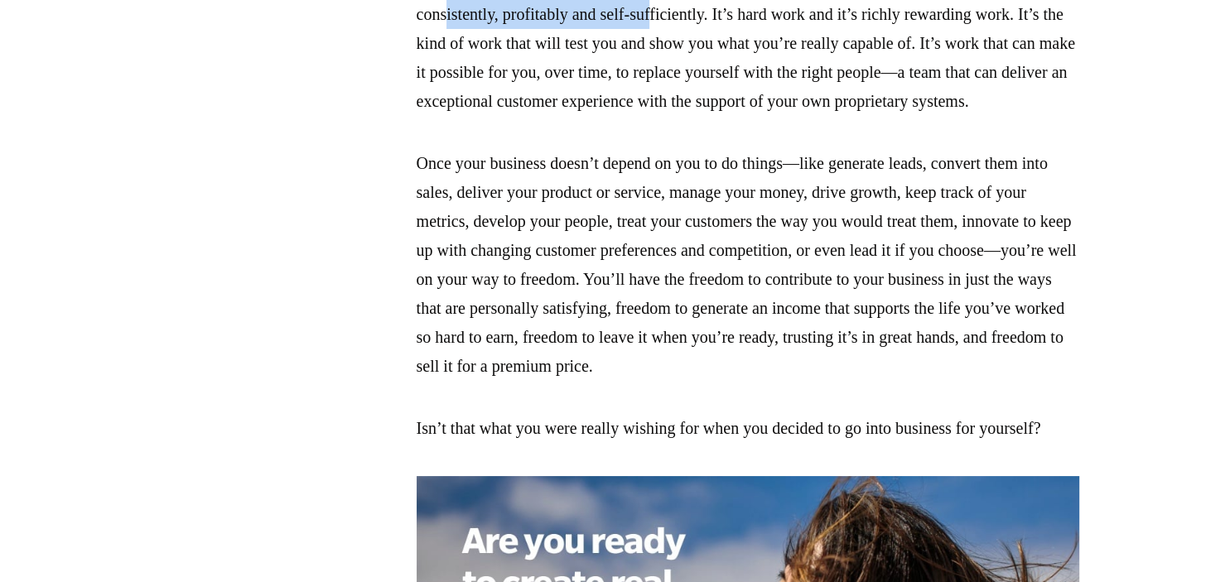
drag, startPoint x: 508, startPoint y: 247, endPoint x: 746, endPoint y: 251, distance: 237.8
click at [740, 116] on p "That’s what working on your business, not just in it is all about: building a b…" at bounding box center [748, 43] width 663 height 145
click at [764, 116] on p "That’s what working on your business, not just in it is all about: building a b…" at bounding box center [748, 43] width 663 height 145
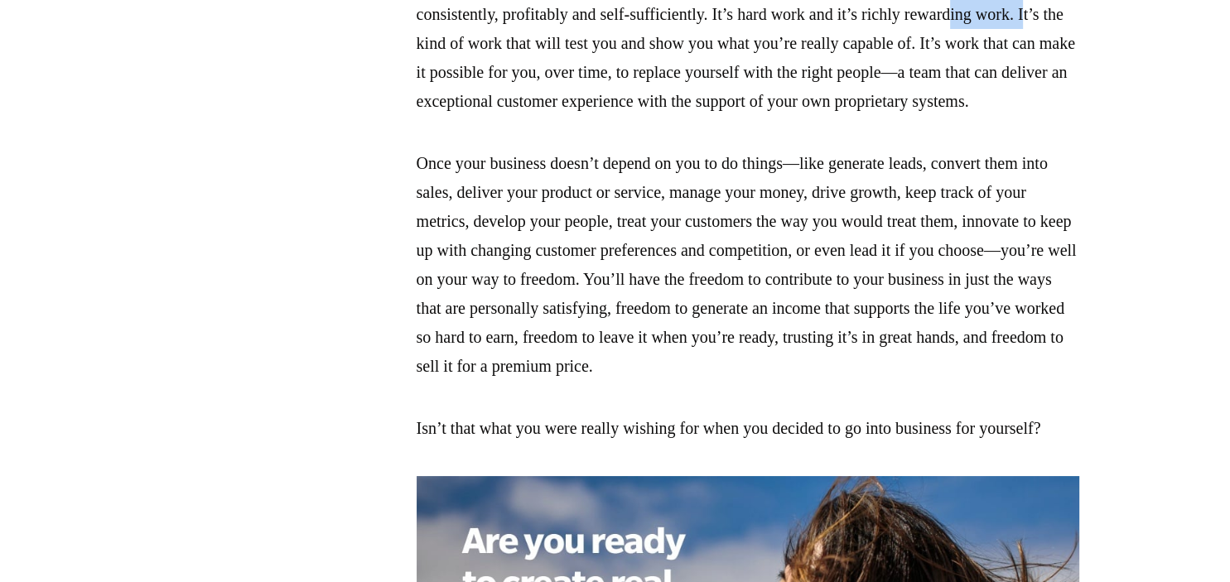
drag, startPoint x: 458, startPoint y: 279, endPoint x: 550, endPoint y: 278, distance: 92.0
click at [546, 116] on p "That’s what working on your business, not just in it is all about: building a b…" at bounding box center [748, 43] width 663 height 145
click at [565, 116] on p "That’s what working on your business, not just in it is all about: building a b…" at bounding box center [748, 43] width 663 height 145
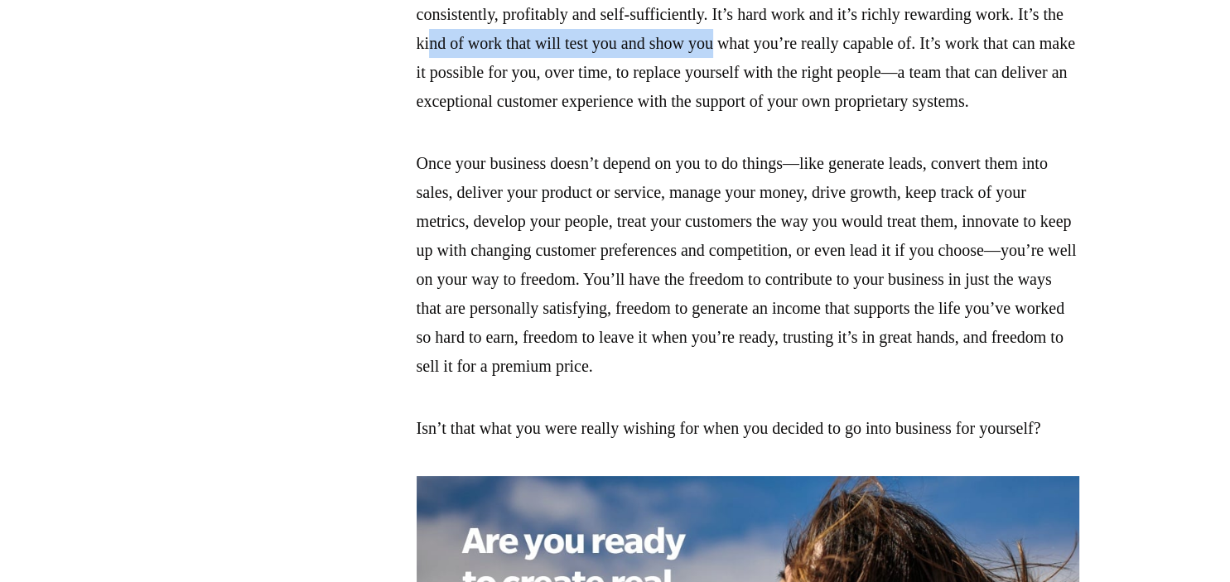
drag, startPoint x: 615, startPoint y: 276, endPoint x: 920, endPoint y: 278, distance: 304.9
click at [915, 116] on p "That’s what working on your business, not just in it is all about: building a b…" at bounding box center [748, 43] width 663 height 145
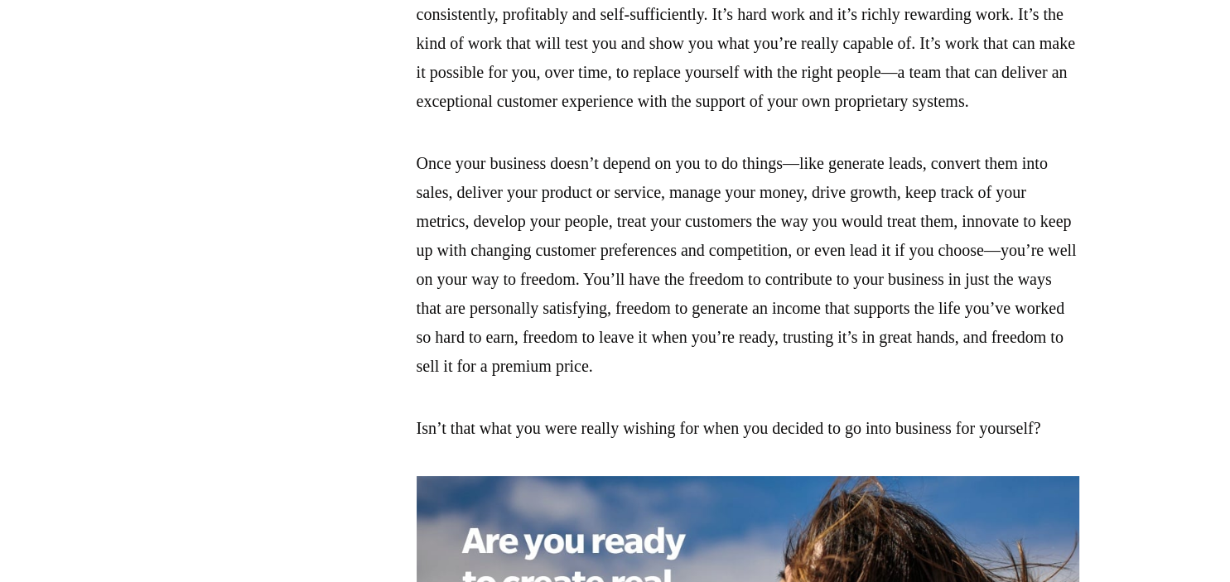
click at [920, 116] on p "That’s what working on your business, not just in it is all about: building a b…" at bounding box center [748, 43] width 663 height 145
drag, startPoint x: 850, startPoint y: 273, endPoint x: 1014, endPoint y: 282, distance: 164.3
click at [1009, 116] on p "That’s what working on your business, not just in it is all about: building a b…" at bounding box center [748, 43] width 663 height 145
click at [1014, 116] on p "That’s what working on your business, not just in it is all about: building a b…" at bounding box center [748, 43] width 663 height 145
drag, startPoint x: 553, startPoint y: 306, endPoint x: 793, endPoint y: 308, distance: 239.4
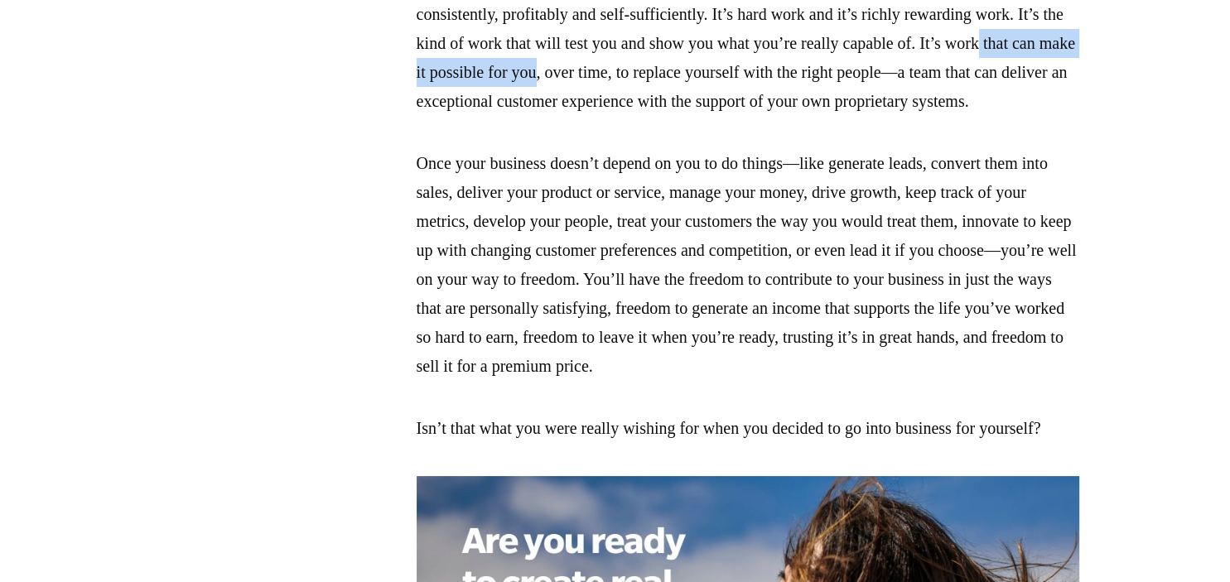
click at [793, 116] on p "That’s what working on your business, not just in it is all about: building a b…" at bounding box center [748, 43] width 663 height 145
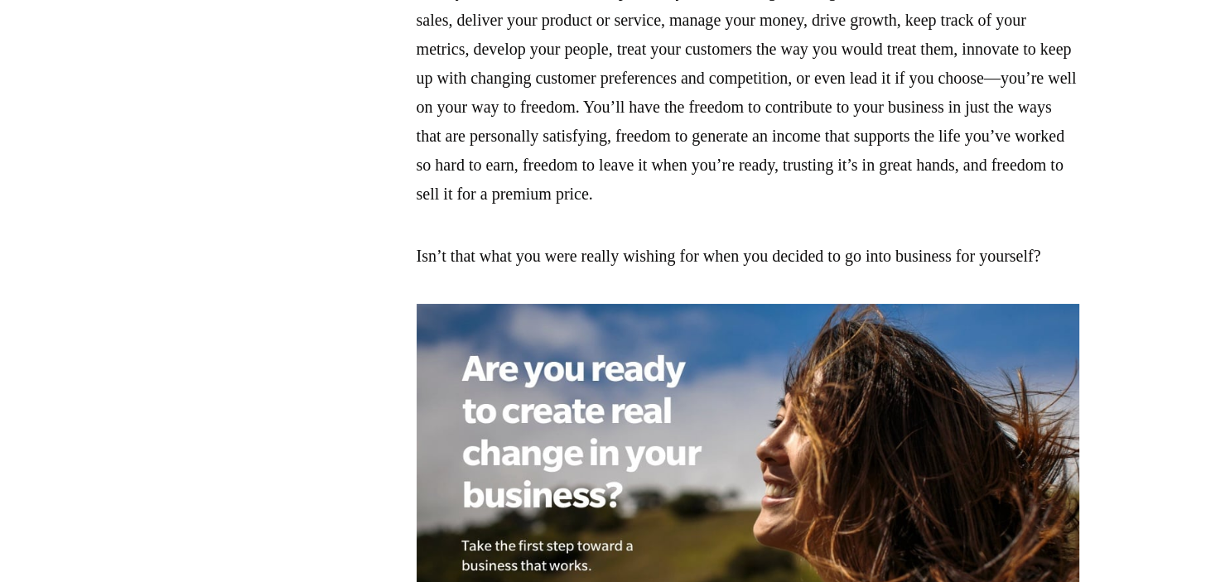
scroll to position [4199, 0]
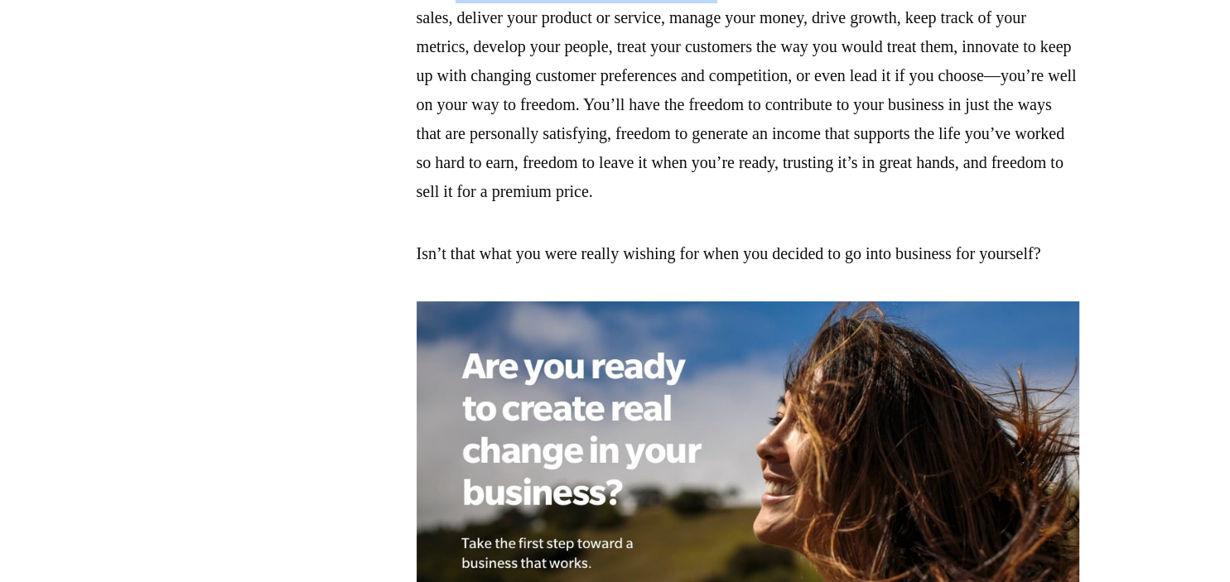
drag, startPoint x: 460, startPoint y: 250, endPoint x: 751, endPoint y: 255, distance: 290.8
click at [747, 206] on p "Once your business doesn’t depend on you to do things—like generate leads, conv…" at bounding box center [748, 90] width 663 height 232
click at [761, 206] on p "Once your business doesn’t depend on you to do things—like generate leads, conv…" at bounding box center [748, 90] width 663 height 232
drag, startPoint x: 843, startPoint y: 252, endPoint x: 1029, endPoint y: 252, distance: 185.6
click at [1013, 206] on p "Once your business doesn’t depend on you to do things—like generate leads, conv…" at bounding box center [748, 90] width 663 height 232
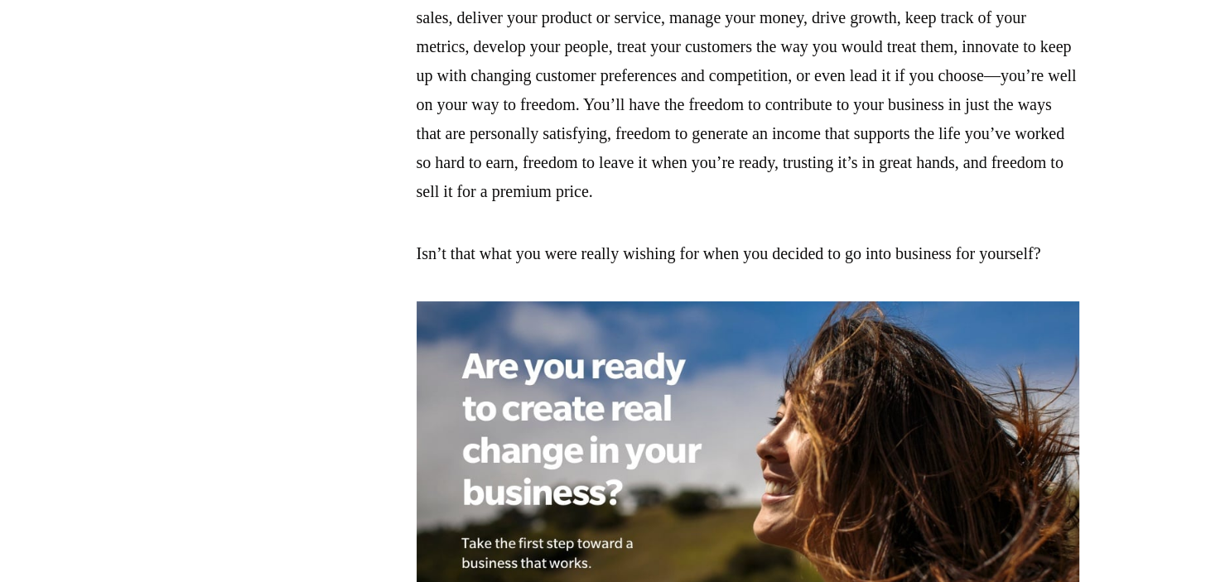
click at [1029, 206] on p "Once your business doesn’t depend on you to do things—like generate leads, conv…" at bounding box center [748, 90] width 663 height 232
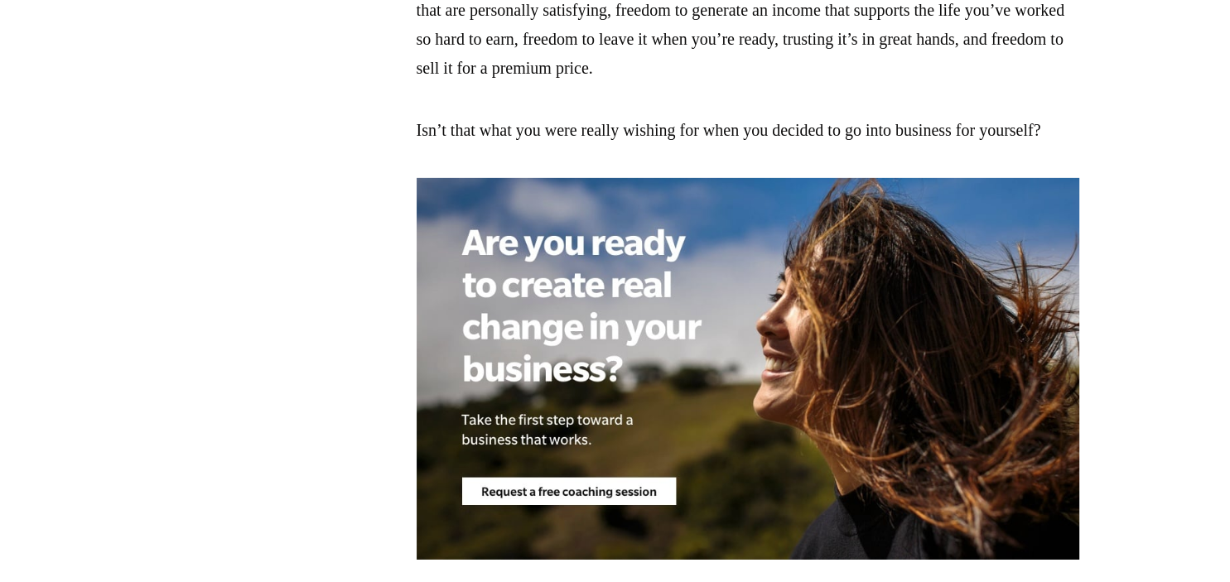
scroll to position [4374, 0]
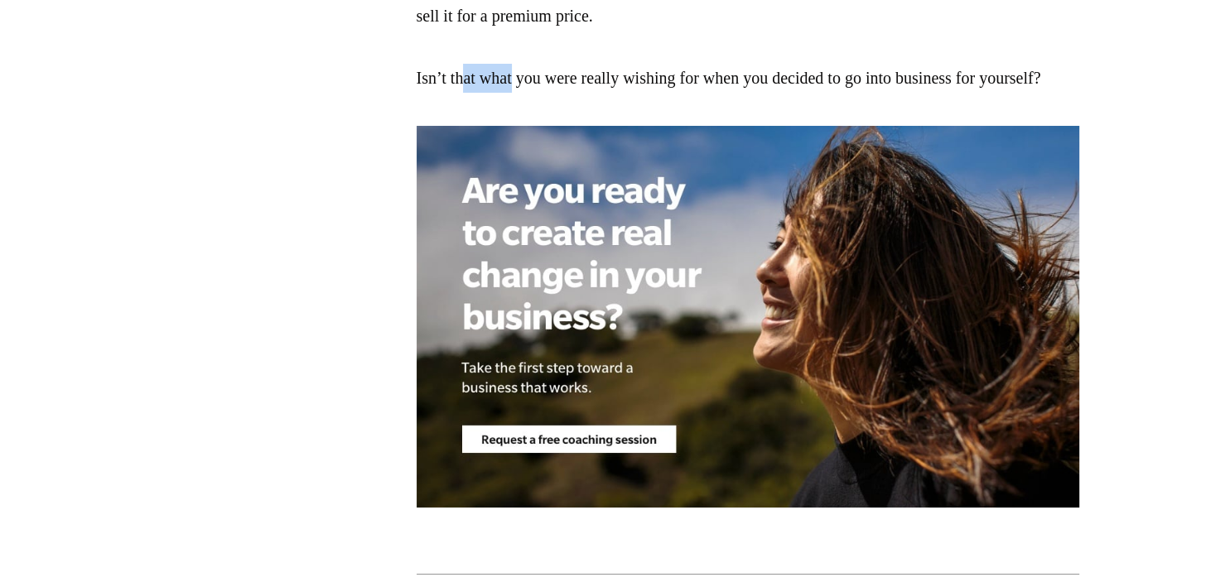
drag, startPoint x: 469, startPoint y: 340, endPoint x: 543, endPoint y: 340, distance: 74.6
click at [539, 93] on p "Isn’t that what you were really wishing for when you decided to go into busines…" at bounding box center [748, 78] width 663 height 29
click at [543, 93] on p "Isn’t that what you were really wishing for when you decided to go into busines…" at bounding box center [748, 78] width 663 height 29
drag, startPoint x: 537, startPoint y: 218, endPoint x: 988, endPoint y: 217, distance: 450.7
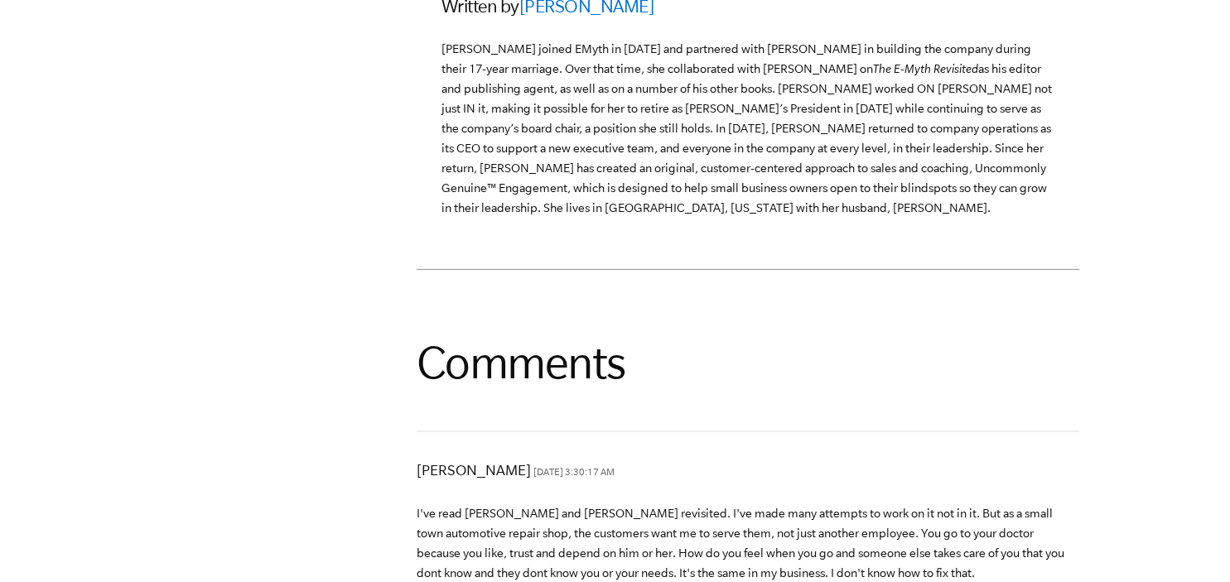
scroll to position [5074, 0]
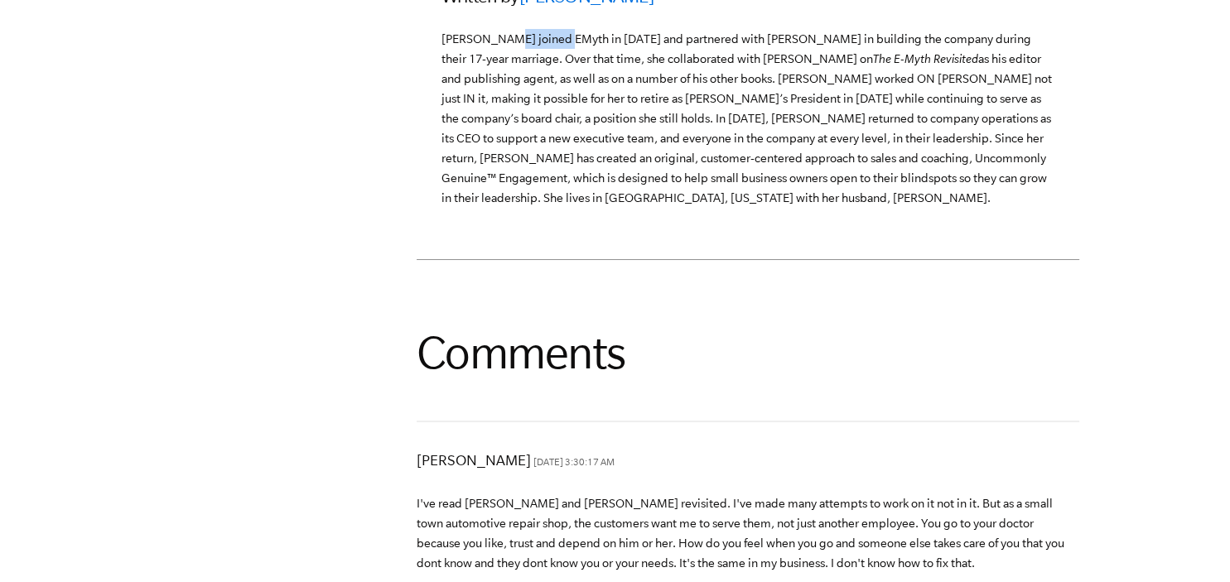
drag, startPoint x: 502, startPoint y: 330, endPoint x: 570, endPoint y: 331, distance: 68.0
click at [563, 208] on p "[PERSON_NAME] joined EMyth in [DATE] and partnered with [PERSON_NAME] in buildi…" at bounding box center [748, 118] width 613 height 179
click at [570, 208] on p "[PERSON_NAME] joined EMyth in [DATE] and partnered with [PERSON_NAME] in buildi…" at bounding box center [748, 118] width 613 height 179
drag, startPoint x: 668, startPoint y: 326, endPoint x: 714, endPoint y: 326, distance: 46.4
click at [710, 208] on p "[PERSON_NAME] joined EMyth in [DATE] and partnered with [PERSON_NAME] in buildi…" at bounding box center [748, 118] width 613 height 179
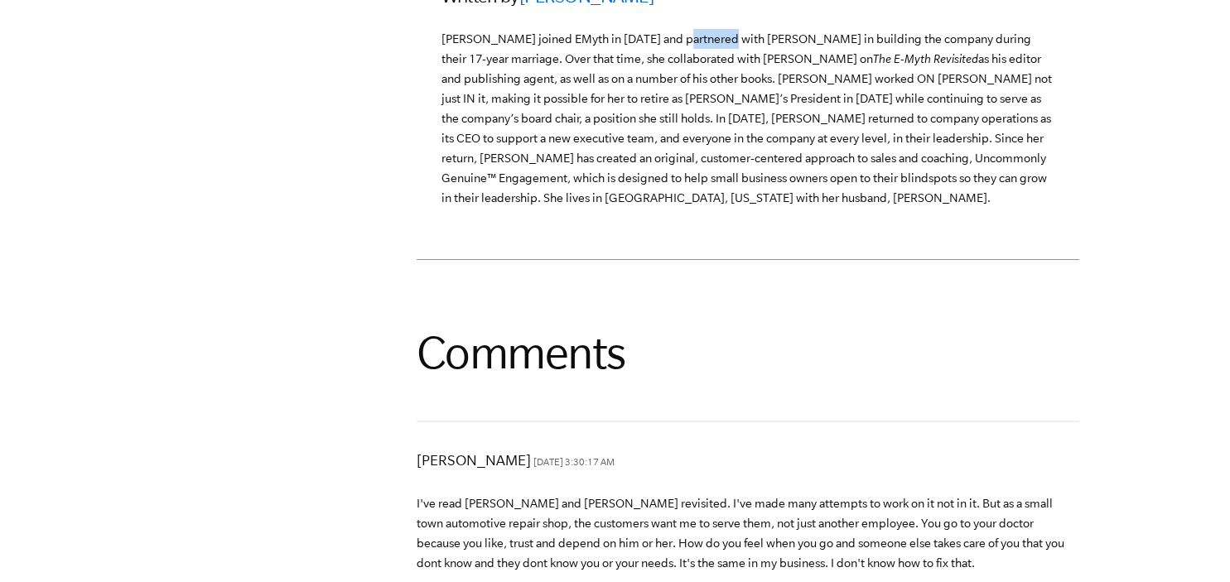
click at [714, 208] on p "[PERSON_NAME] joined EMyth in [DATE] and partnered with [PERSON_NAME] in buildi…" at bounding box center [748, 118] width 613 height 179
drag, startPoint x: 853, startPoint y: 334, endPoint x: 923, endPoint y: 335, distance: 70.4
click at [920, 208] on p "[PERSON_NAME] joined EMyth in [DATE] and partnered with [PERSON_NAME] in buildi…" at bounding box center [748, 118] width 613 height 179
click at [930, 208] on p "[PERSON_NAME] joined EMyth in [DATE] and partnered with [PERSON_NAME] in buildi…" at bounding box center [748, 118] width 613 height 179
drag, startPoint x: 517, startPoint y: 350, endPoint x: 629, endPoint y: 347, distance: 111.9
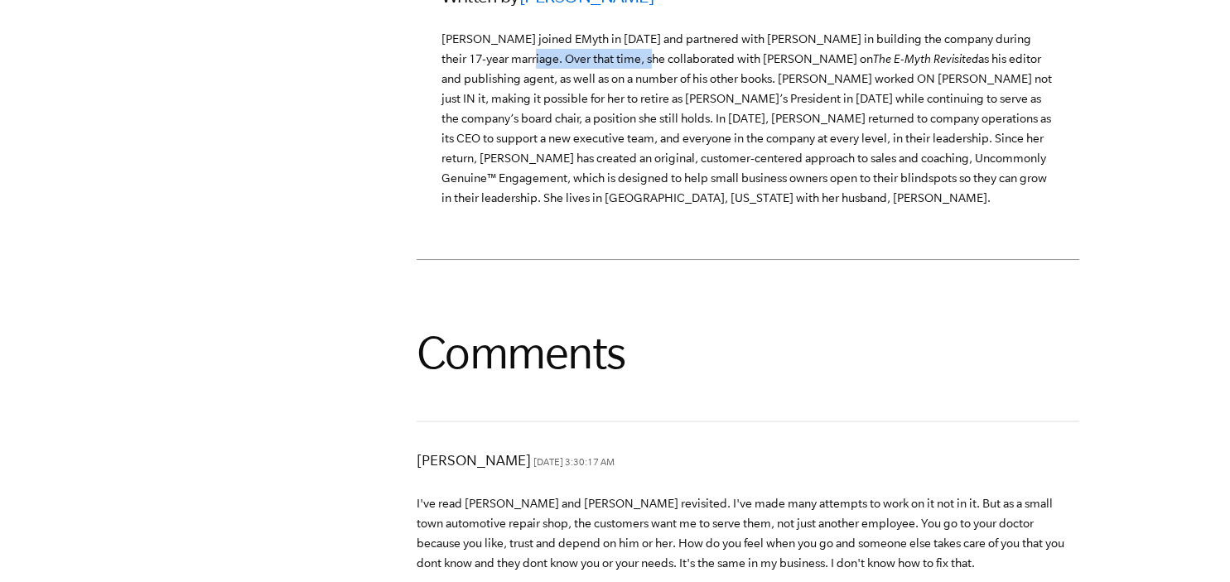
click at [629, 208] on p "[PERSON_NAME] joined EMyth in [DATE] and partnered with [PERSON_NAME] in buildi…" at bounding box center [748, 118] width 613 height 179
click at [648, 208] on p "[PERSON_NAME] joined EMyth in [DATE] and partnered with [PERSON_NAME] in buildi…" at bounding box center [748, 118] width 613 height 179
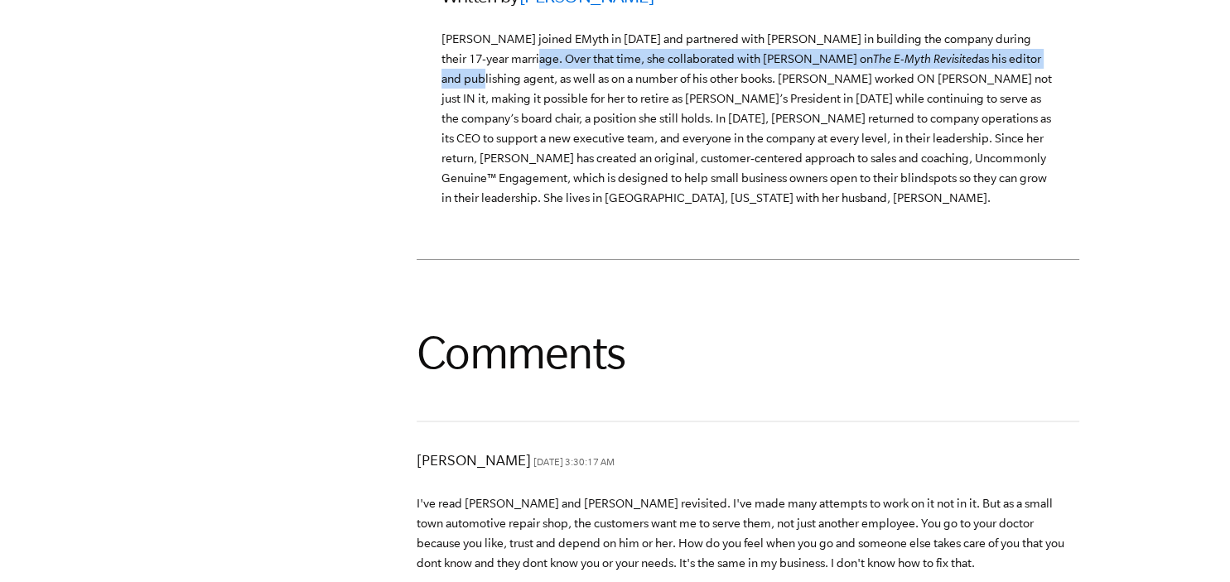
drag, startPoint x: 524, startPoint y: 350, endPoint x: 959, endPoint y: 350, distance: 435.0
click at [959, 208] on p "[PERSON_NAME] joined EMyth in [DATE] and partnered with [PERSON_NAME] in buildi…" at bounding box center [748, 118] width 613 height 179
click at [960, 208] on p "[PERSON_NAME] joined EMyth in [DATE] and partnered with [PERSON_NAME] in buildi…" at bounding box center [748, 118] width 613 height 179
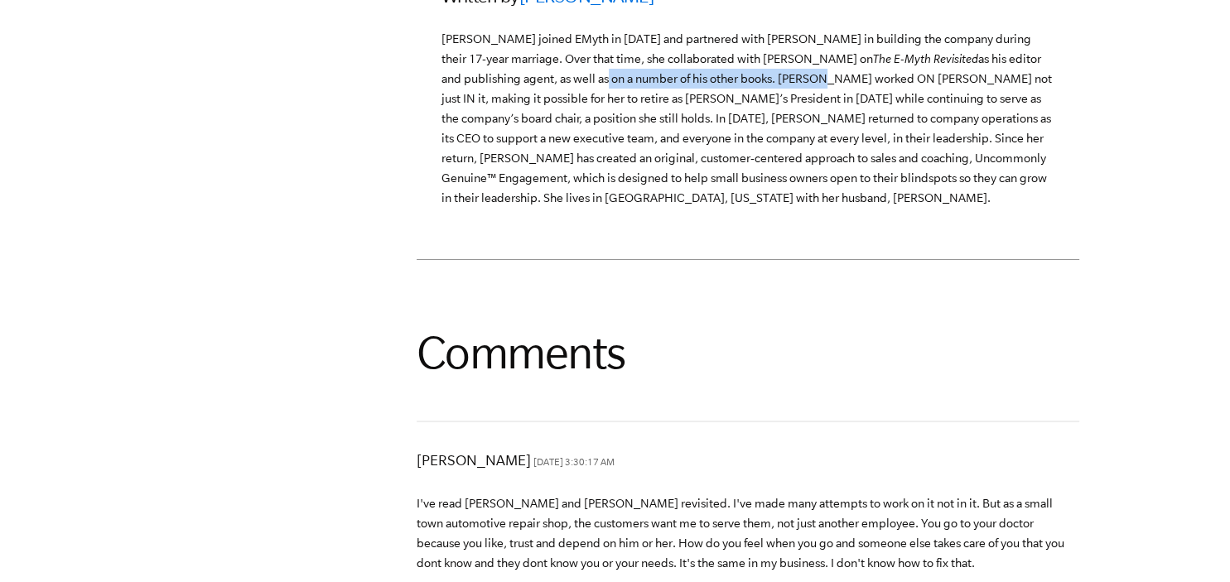
drag, startPoint x: 471, startPoint y: 370, endPoint x: 684, endPoint y: 370, distance: 213.8
click at [684, 208] on p "[PERSON_NAME] joined EMyth in [DATE] and partnered with [PERSON_NAME] in buildi…" at bounding box center [748, 118] width 613 height 179
click at [688, 208] on p "[PERSON_NAME] joined EMyth in [DATE] and partnered with [PERSON_NAME] in buildi…" at bounding box center [748, 118] width 613 height 179
drag, startPoint x: 880, startPoint y: 370, endPoint x: 932, endPoint y: 375, distance: 52.4
click at [930, 208] on p "[PERSON_NAME] joined EMyth in [DATE] and partnered with [PERSON_NAME] in buildi…" at bounding box center [748, 118] width 613 height 179
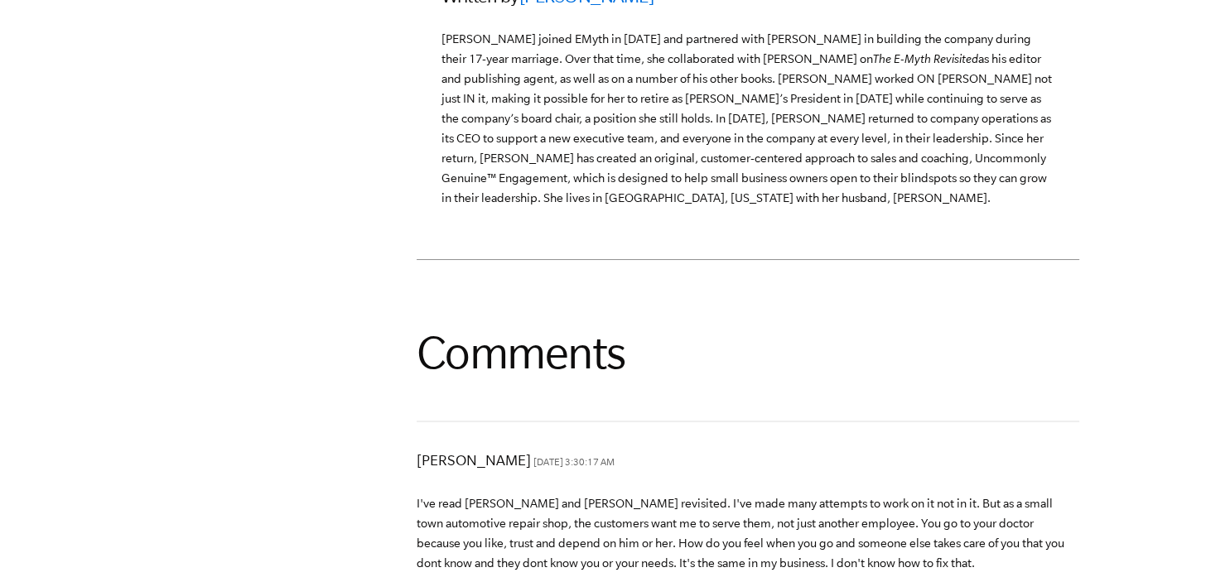
click at [935, 208] on p "[PERSON_NAME] joined EMyth in [DATE] and partnered with [PERSON_NAME] in buildi…" at bounding box center [748, 118] width 613 height 179
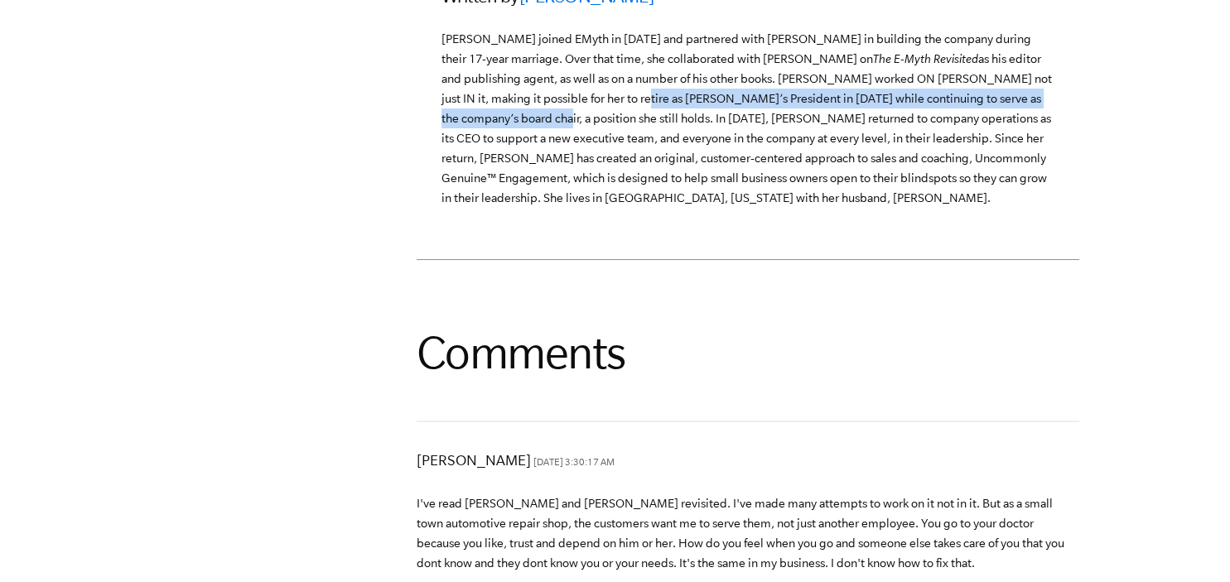
drag, startPoint x: 482, startPoint y: 387, endPoint x: 967, endPoint y: 389, distance: 484.7
click at [967, 208] on p "[PERSON_NAME] joined EMyth in [DATE] and partnered with [PERSON_NAME] in buildi…" at bounding box center [748, 118] width 613 height 179
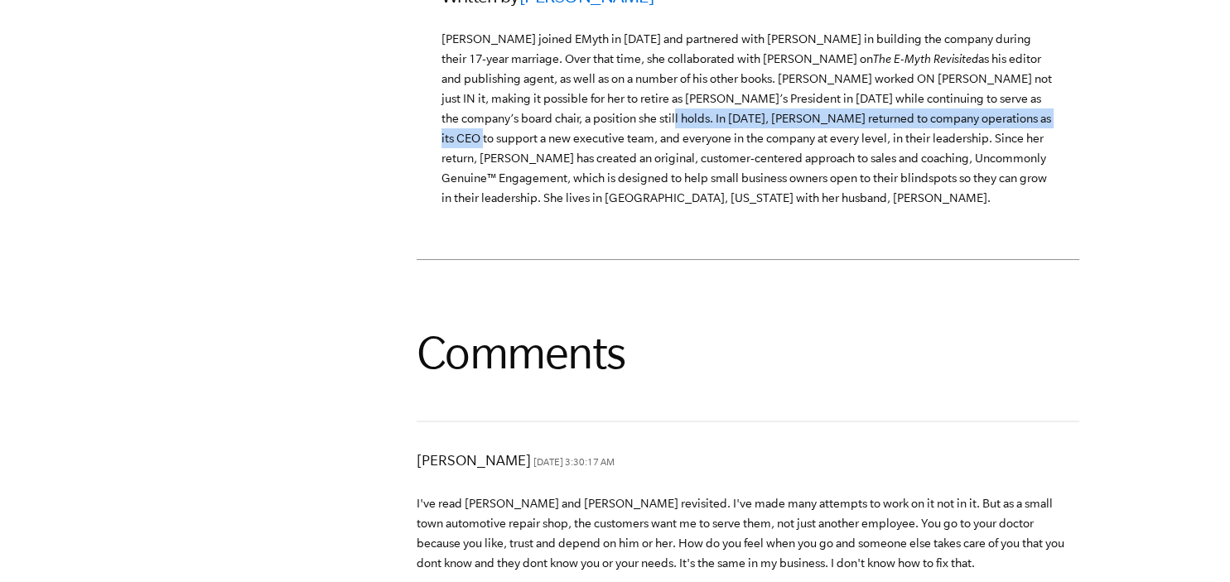
drag, startPoint x: 476, startPoint y: 409, endPoint x: 901, endPoint y: 410, distance: 425.0
click at [896, 208] on p "[PERSON_NAME] joined EMyth in [DATE] and partnered with [PERSON_NAME] in buildi…" at bounding box center [748, 118] width 613 height 179
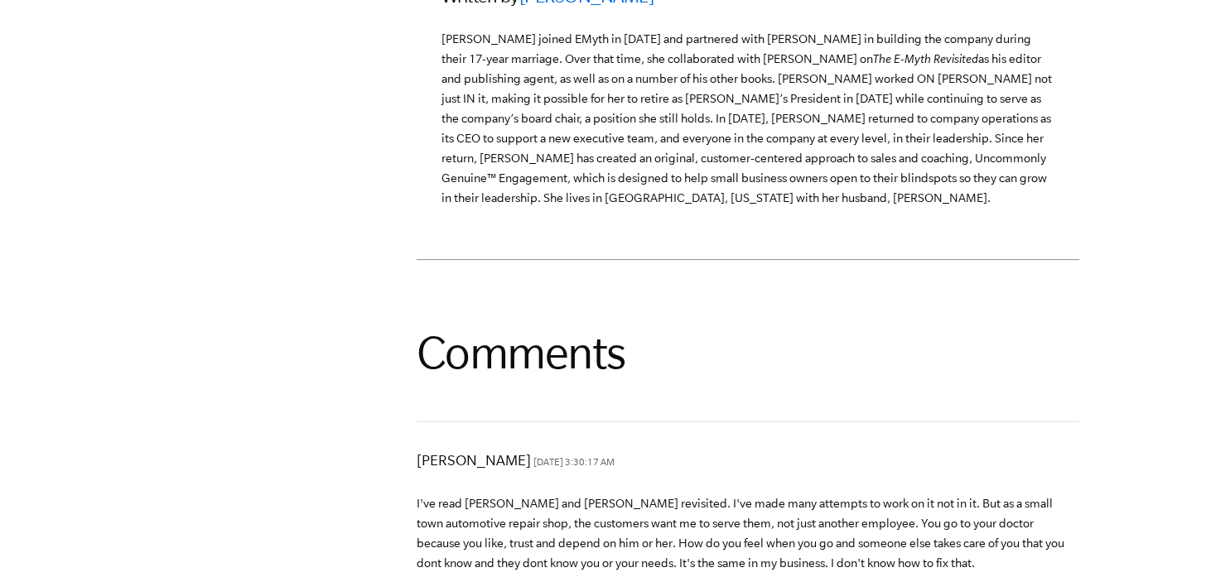
click at [901, 208] on p "[PERSON_NAME] joined EMyth in [DATE] and partnered with [PERSON_NAME] in buildi…" at bounding box center [748, 118] width 613 height 179
click at [498, 208] on p "[PERSON_NAME] joined EMyth in [DATE] and partnered with [PERSON_NAME] in buildi…" at bounding box center [748, 118] width 613 height 179
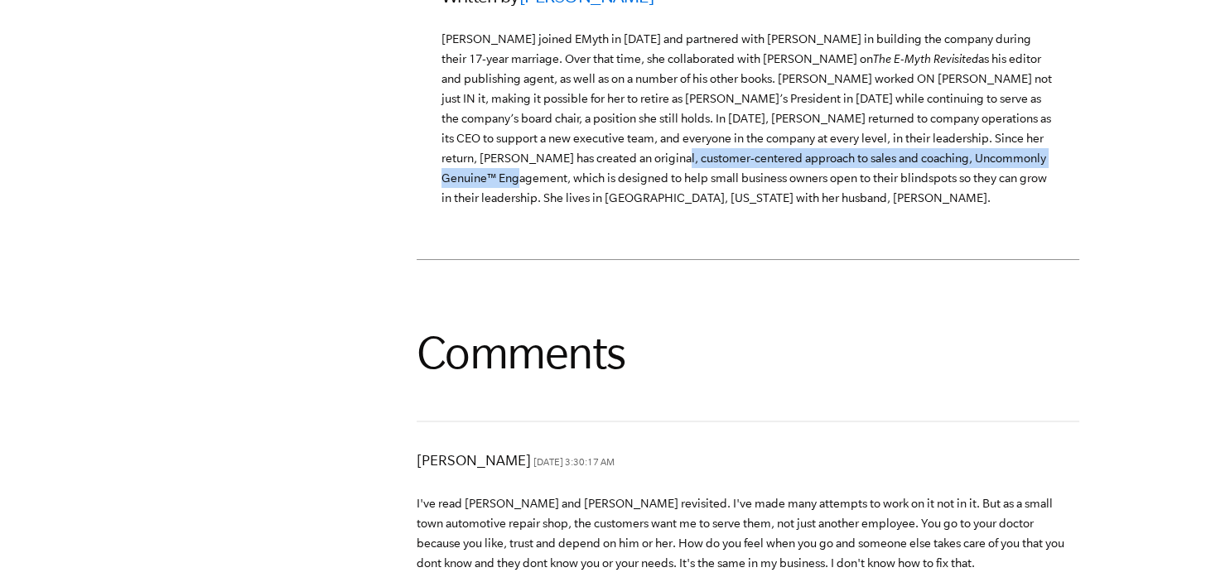
drag, startPoint x: 462, startPoint y: 447, endPoint x: 911, endPoint y: 448, distance: 449.0
click at [902, 208] on p "[PERSON_NAME] joined EMyth in [DATE] and partnered with [PERSON_NAME] in buildi…" at bounding box center [748, 118] width 613 height 179
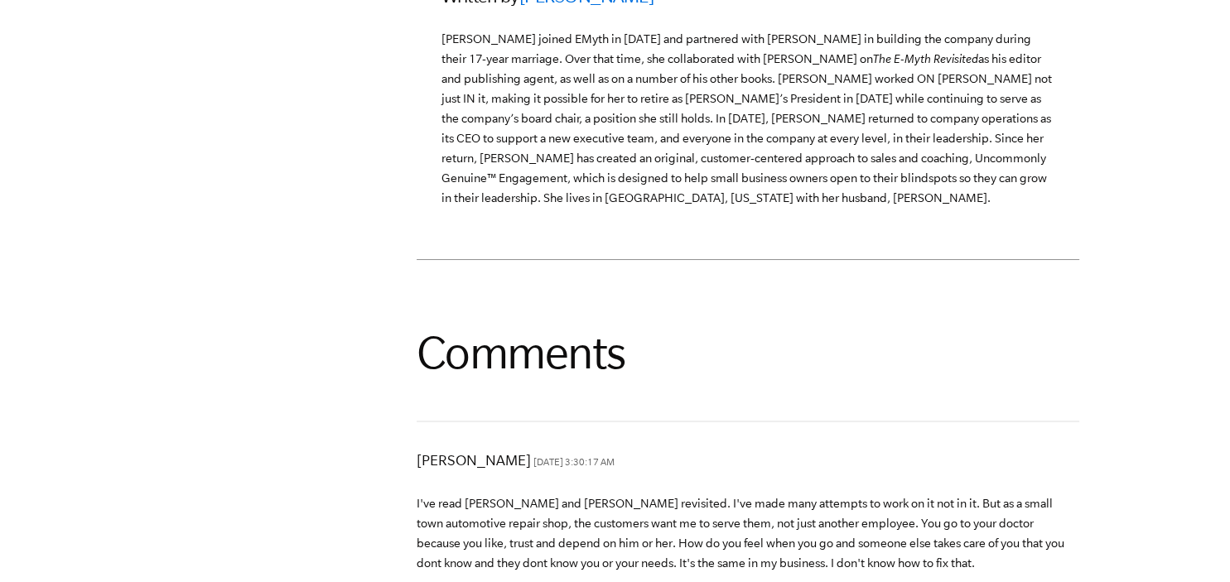
click at [922, 208] on p "[PERSON_NAME] joined EMyth in [DATE] and partnered with [PERSON_NAME] in buildi…" at bounding box center [748, 118] width 613 height 179
drag, startPoint x: 471, startPoint y: 467, endPoint x: 710, endPoint y: 470, distance: 239.4
click at [706, 208] on p "[PERSON_NAME] joined EMyth in [DATE] and partnered with [PERSON_NAME] in buildi…" at bounding box center [748, 118] width 613 height 179
click at [711, 208] on p "[PERSON_NAME] joined EMyth in [DATE] and partnered with [PERSON_NAME] in buildi…" at bounding box center [748, 118] width 613 height 179
